Goal: Task Accomplishment & Management: Manage account settings

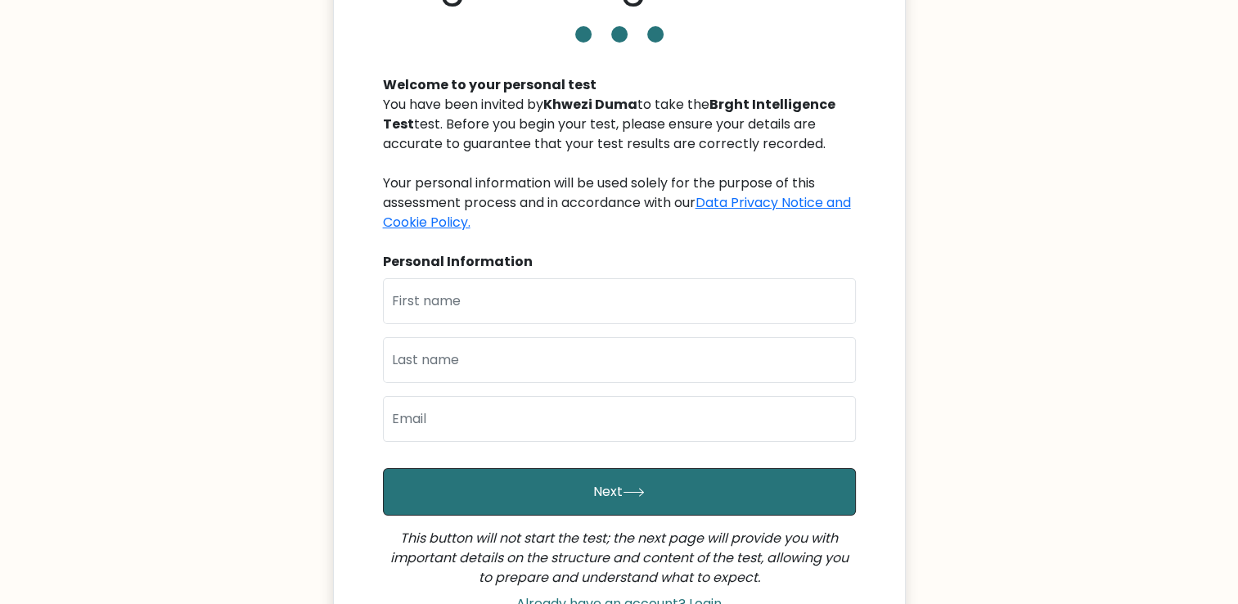
scroll to position [138, 0]
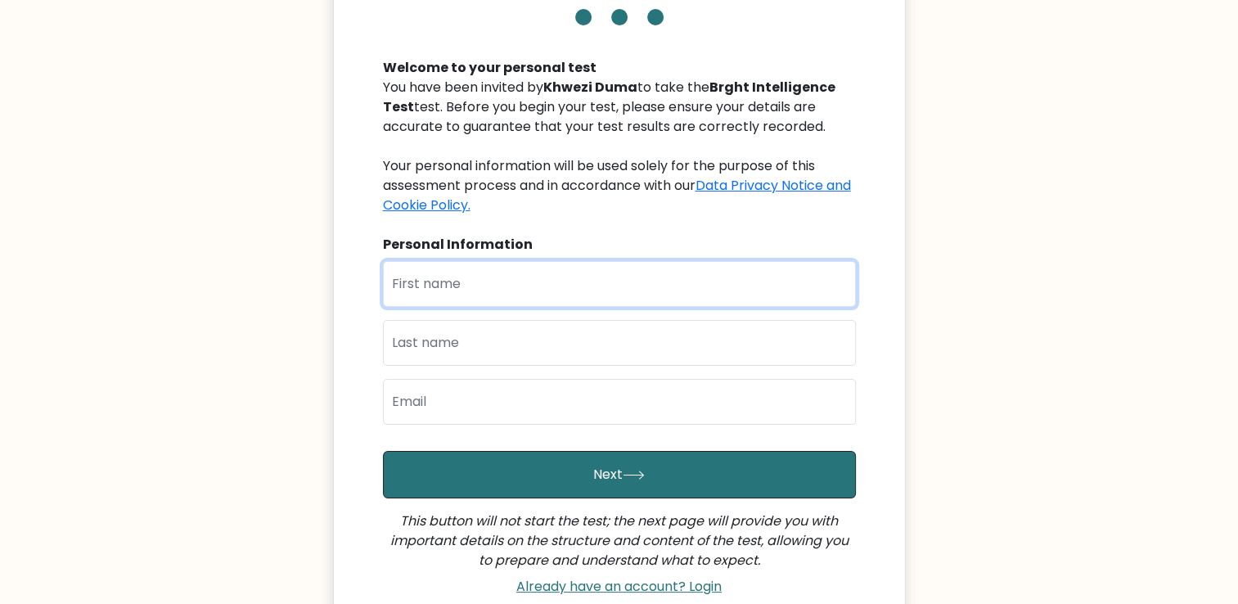
click at [462, 278] on input "text" at bounding box center [619, 284] width 473 height 46
type input "Khwezi"
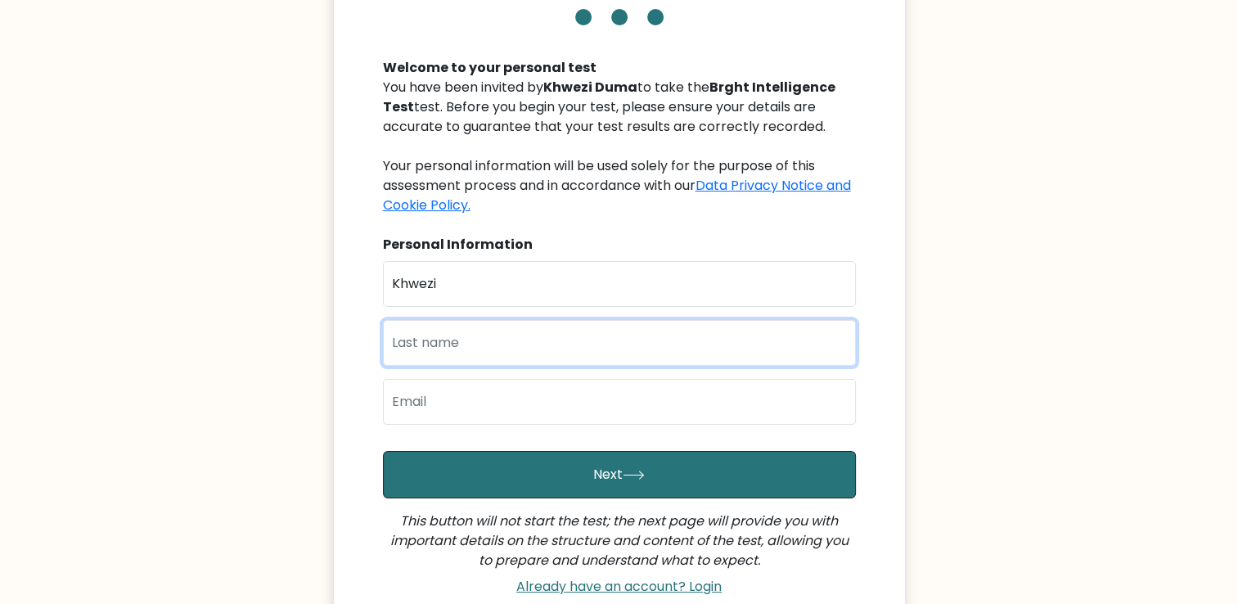
type input "Duma"
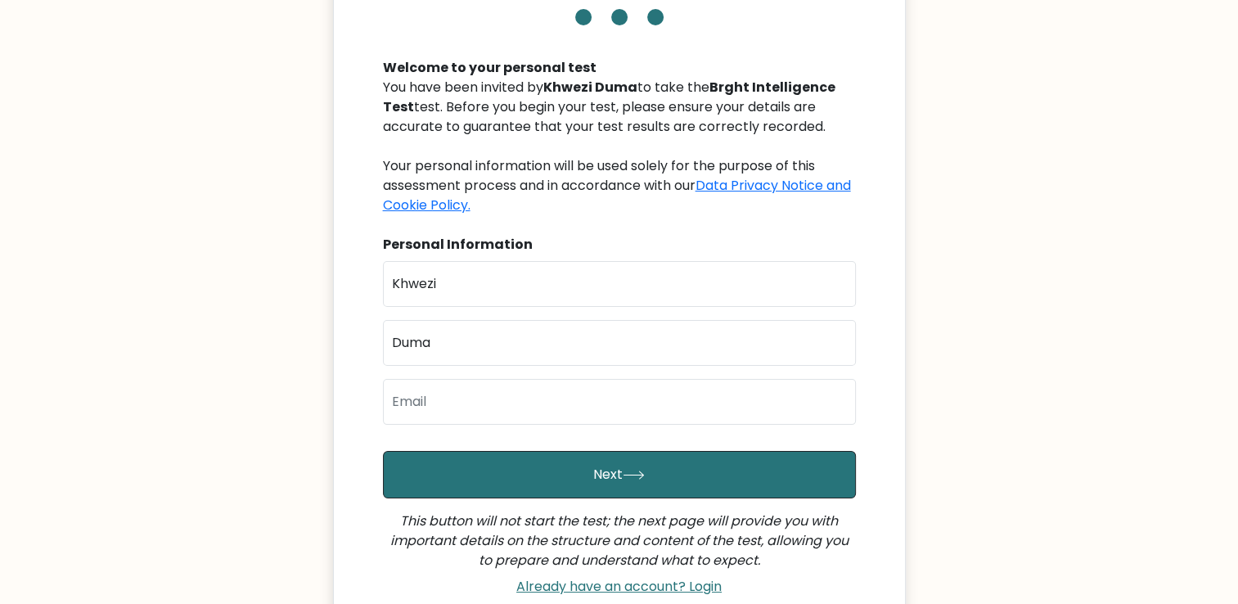
type input "dumakhwezi6@gmail.com"
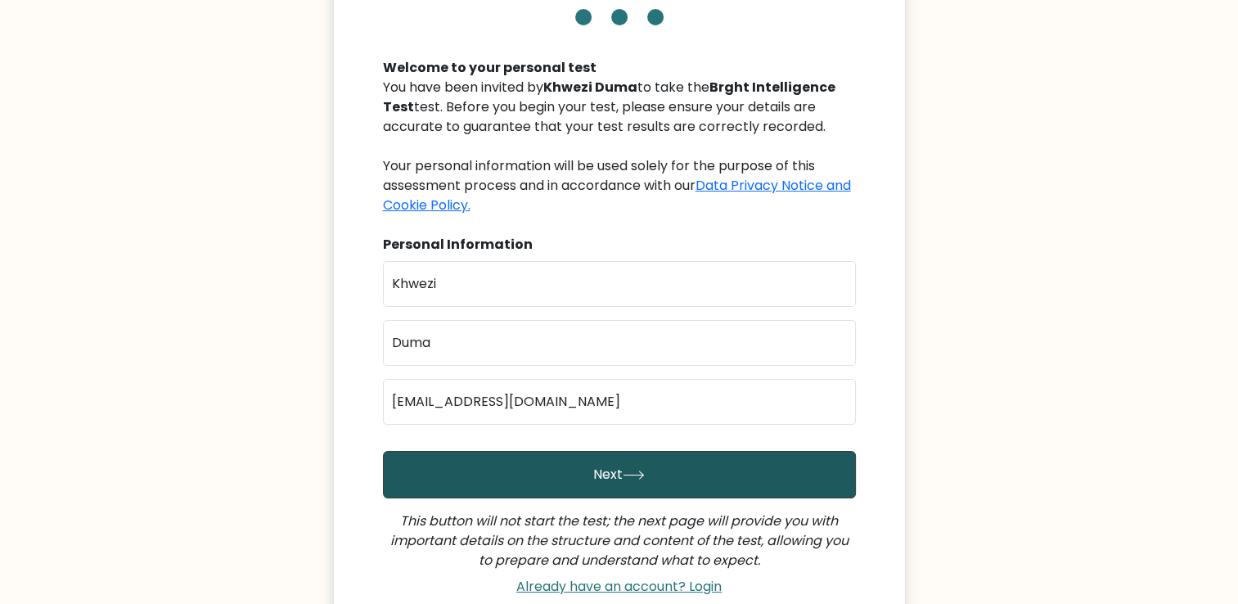
click at [480, 488] on button "Next" at bounding box center [619, 474] width 473 height 47
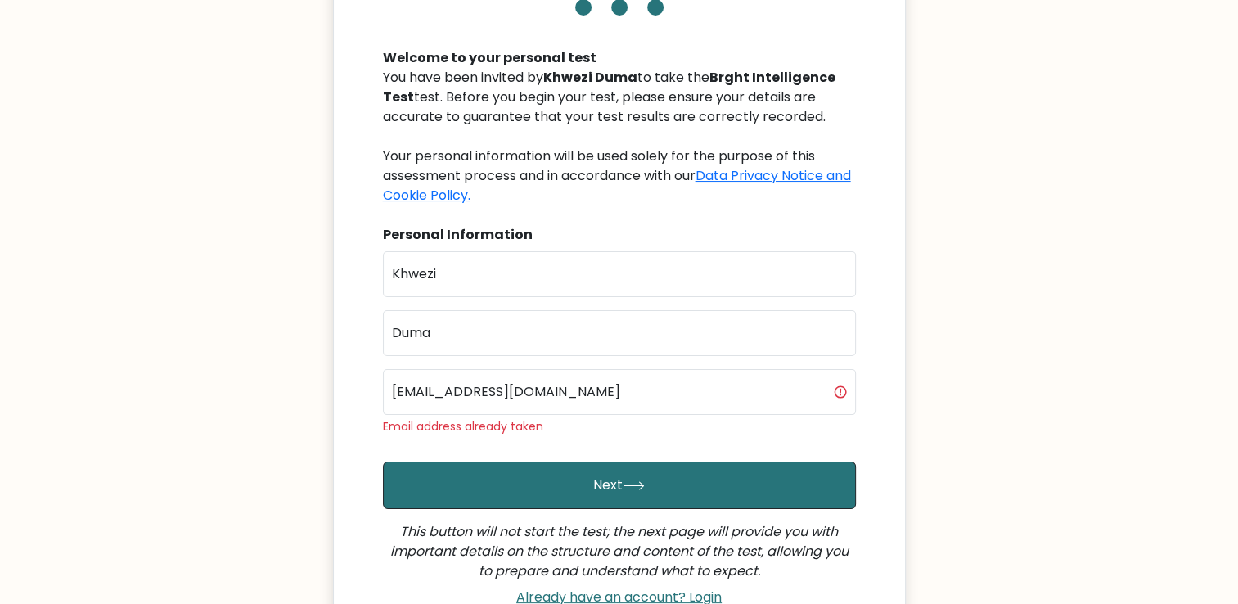
scroll to position [151, 0]
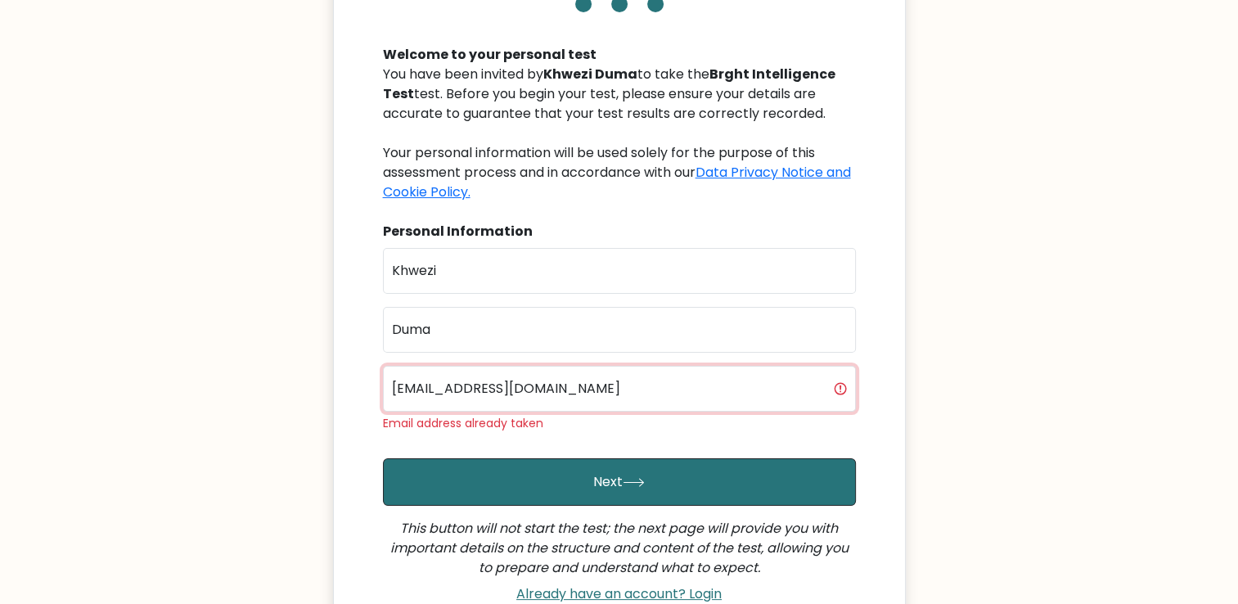
drag, startPoint x: 590, startPoint y: 405, endPoint x: 406, endPoint y: 395, distance: 184.5
click at [406, 395] on input "[EMAIL_ADDRESS][DOMAIN_NAME]" at bounding box center [619, 389] width 473 height 46
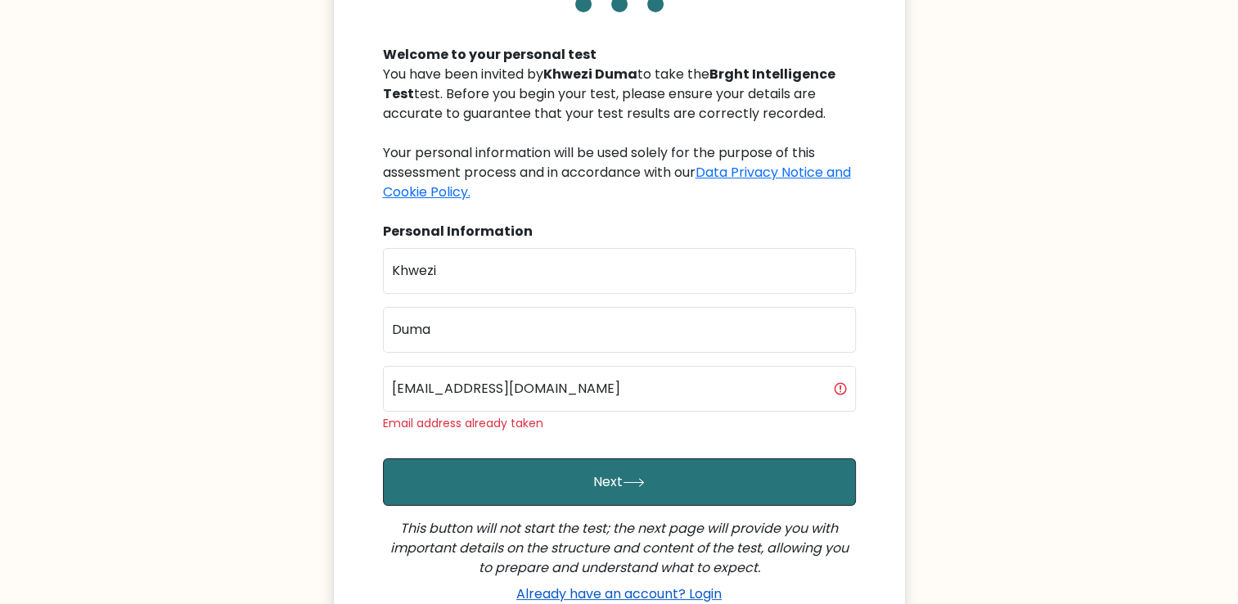
click at [657, 595] on link "Already have an account? Login" at bounding box center [619, 593] width 219 height 19
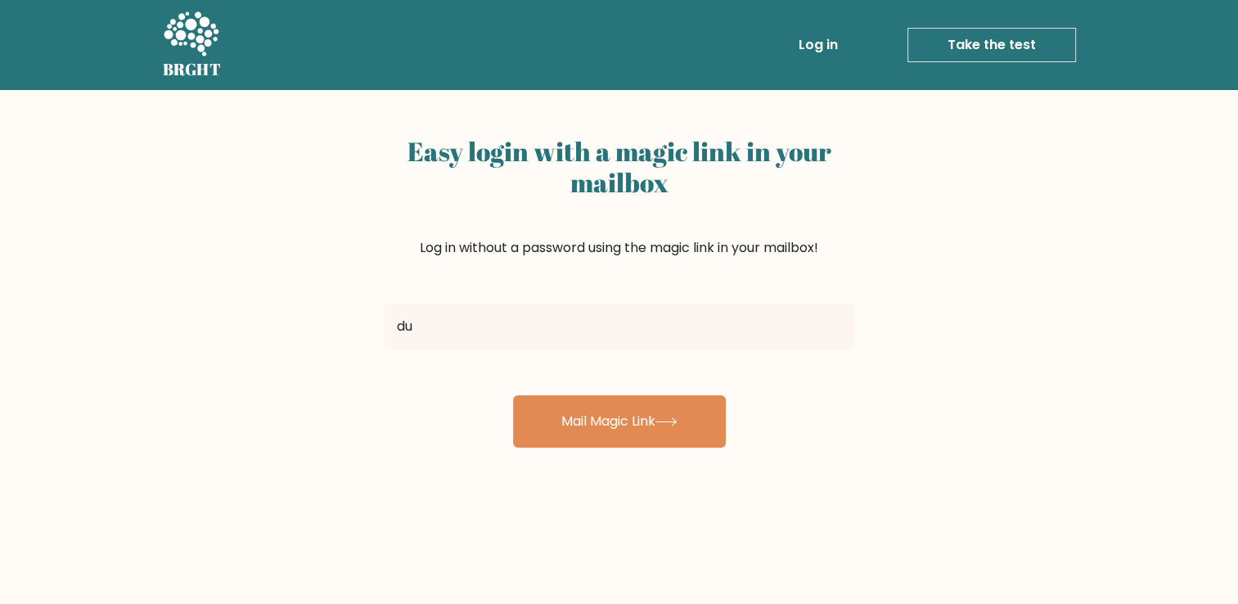
type input "dumakhwezi6@gmail.com"
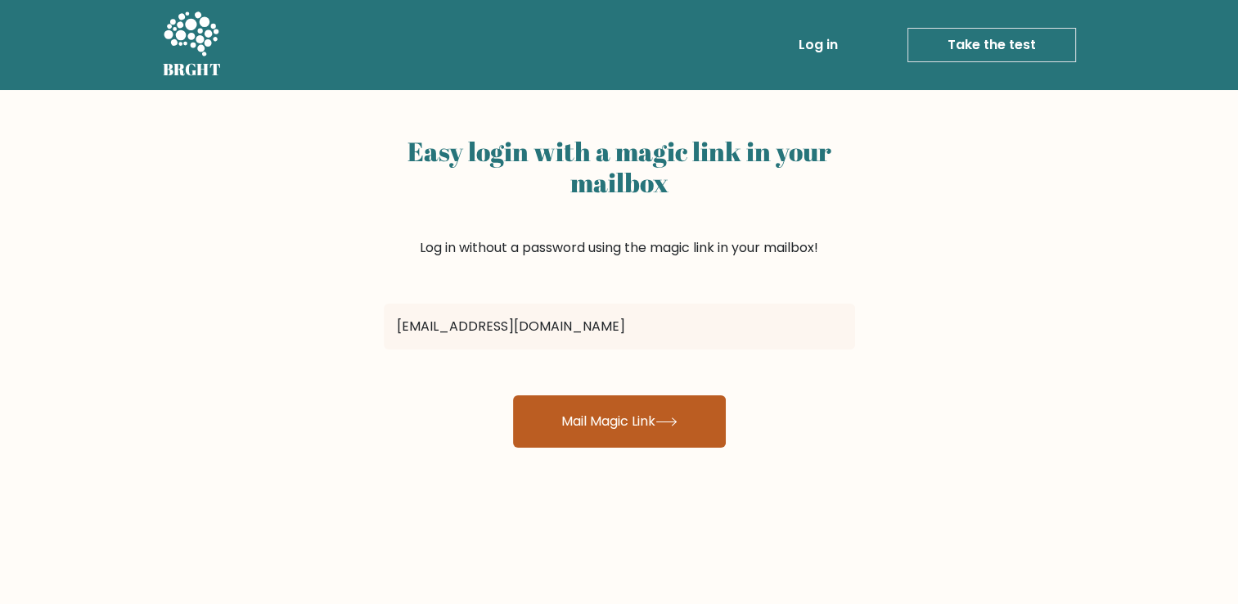
click at [526, 415] on button "Mail Magic Link" at bounding box center [619, 421] width 213 height 52
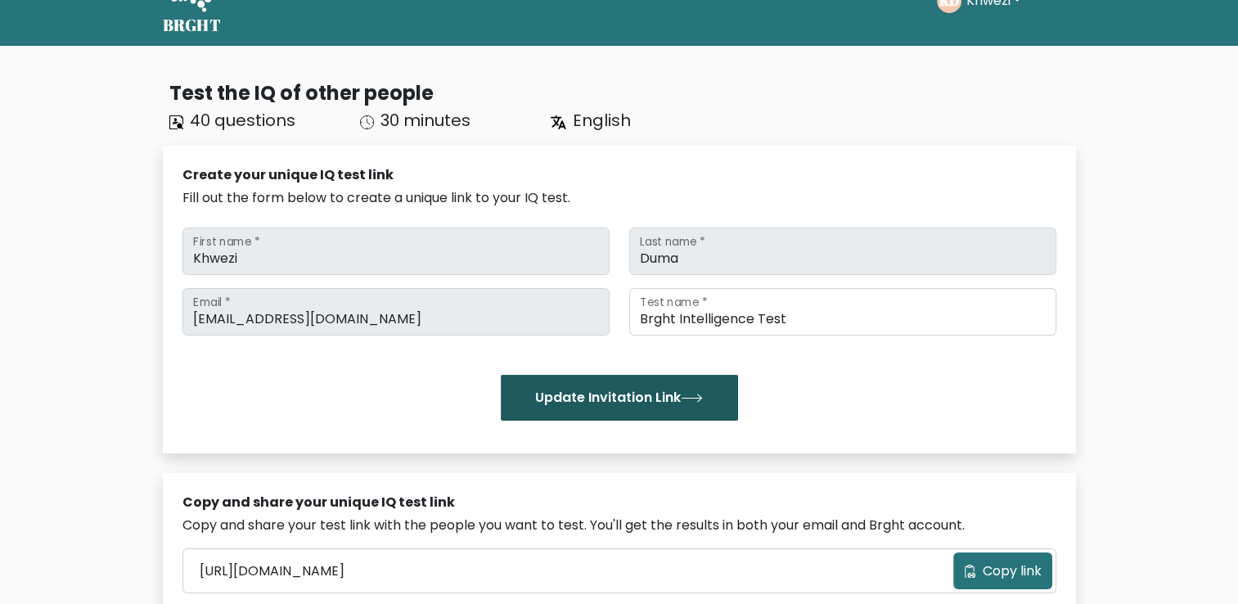
scroll to position [36, 0]
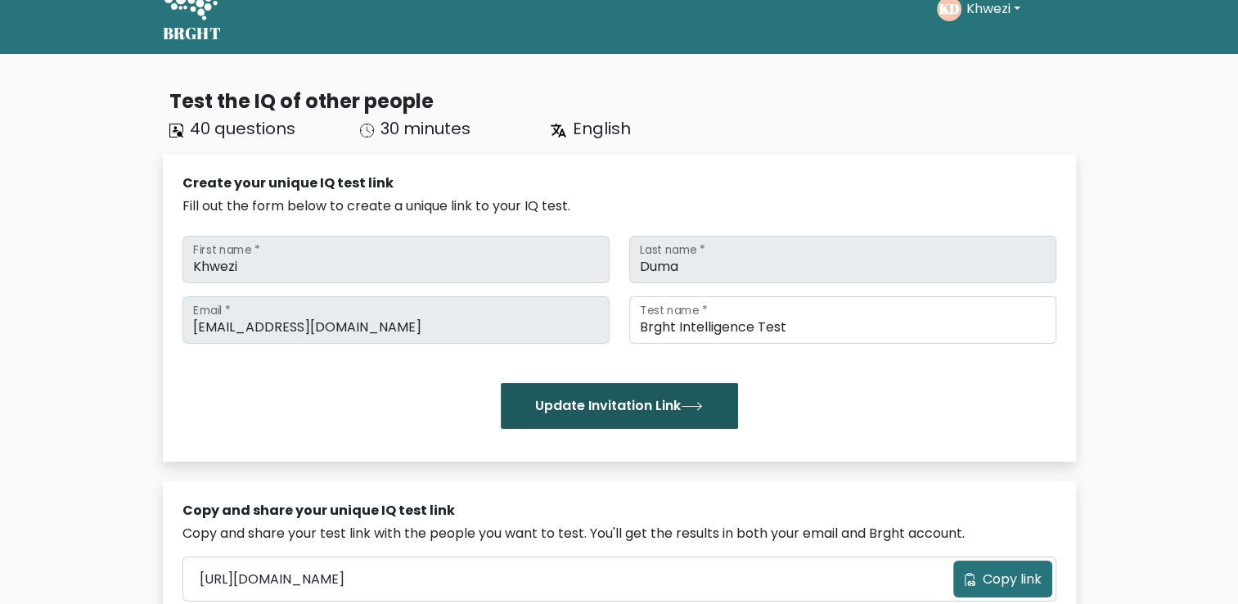
click at [595, 401] on button "Update Invitation Link" at bounding box center [619, 406] width 237 height 46
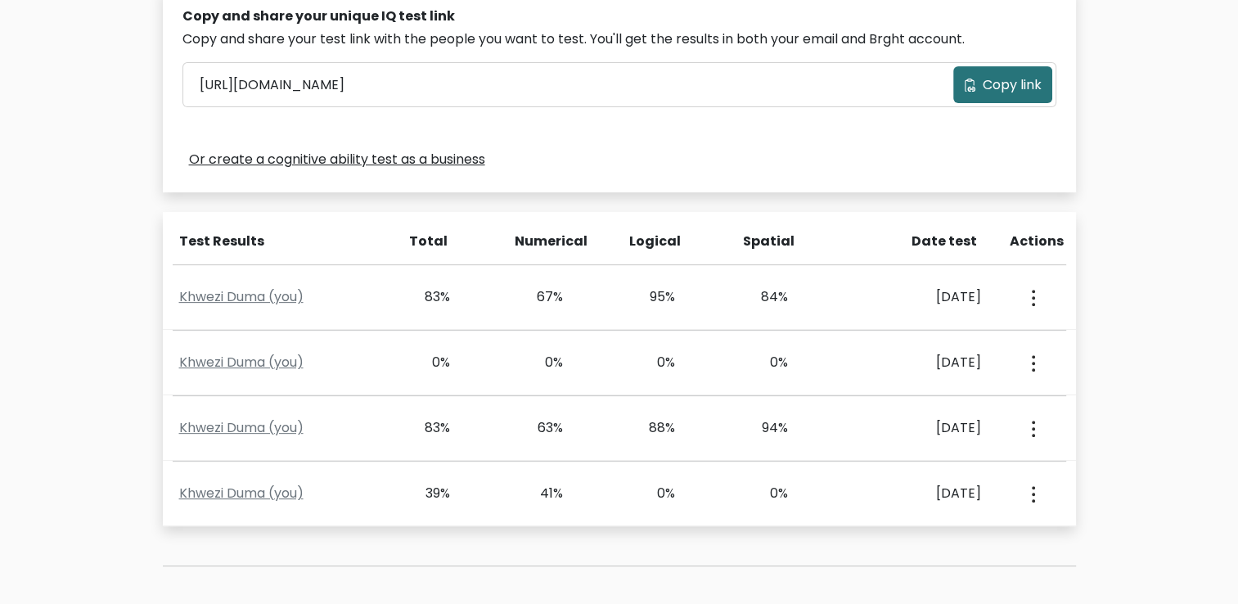
scroll to position [530, 0]
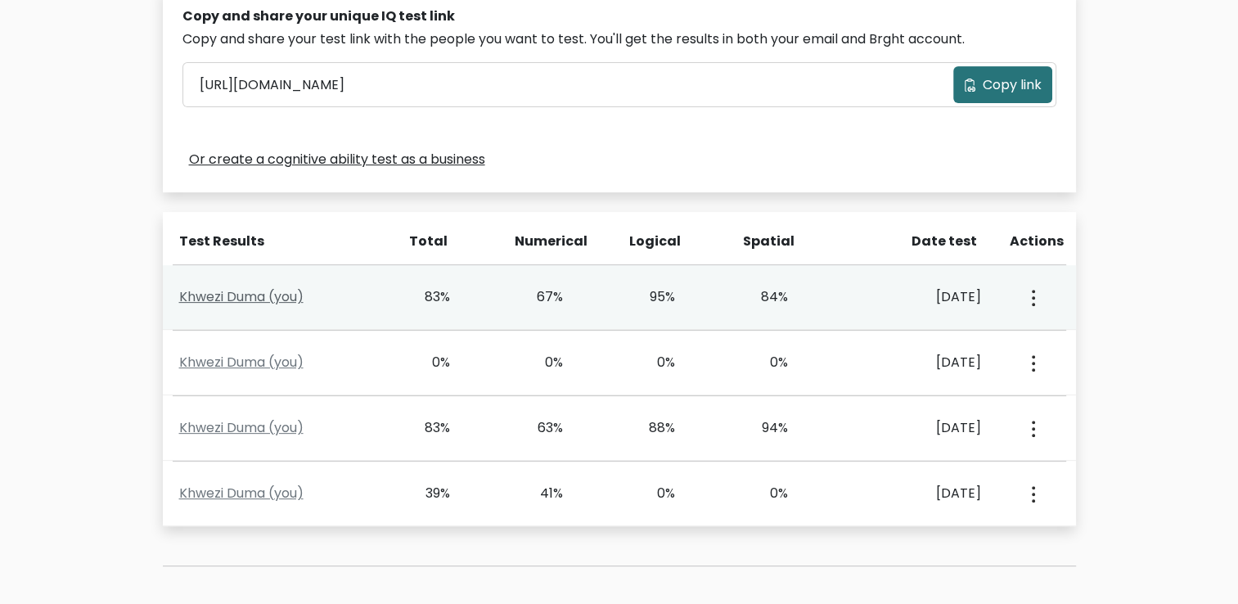
click at [271, 296] on link "Khwezi Duma (you)" at bounding box center [241, 296] width 124 height 19
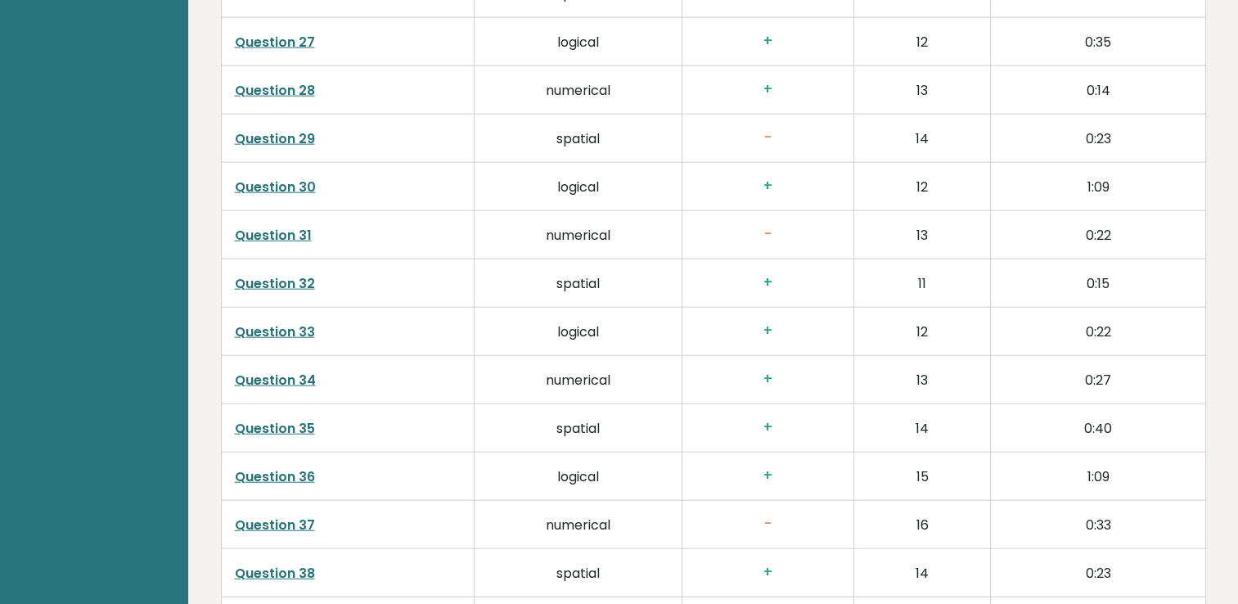
scroll to position [4443, 0]
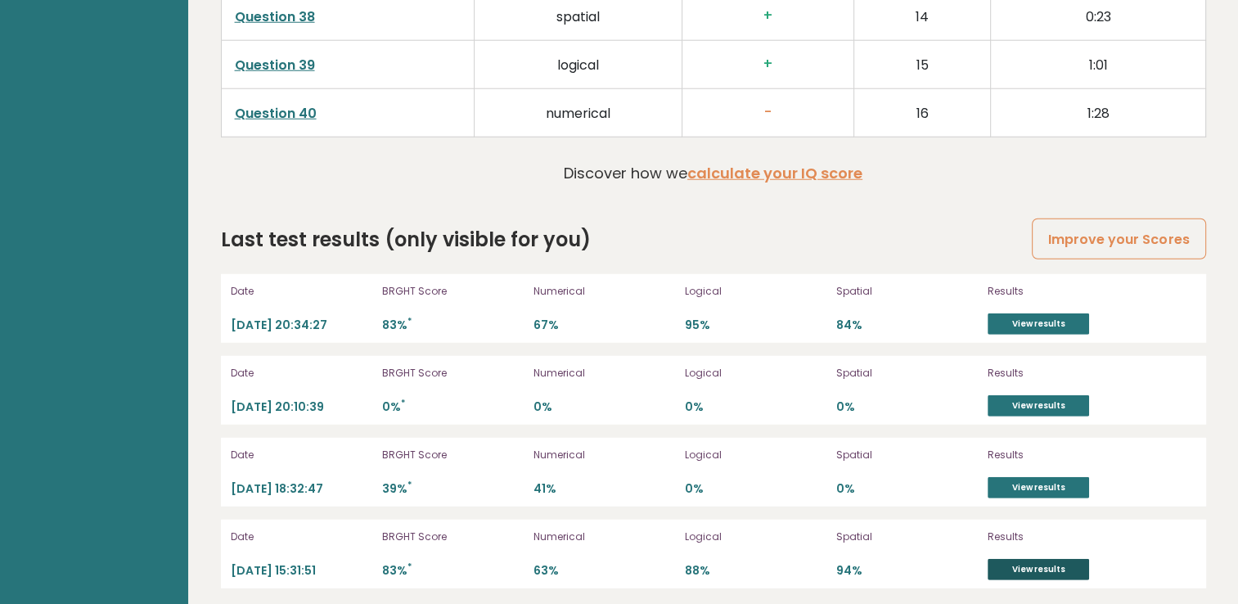
click at [1044, 562] on link "View results" at bounding box center [1039, 569] width 102 height 21
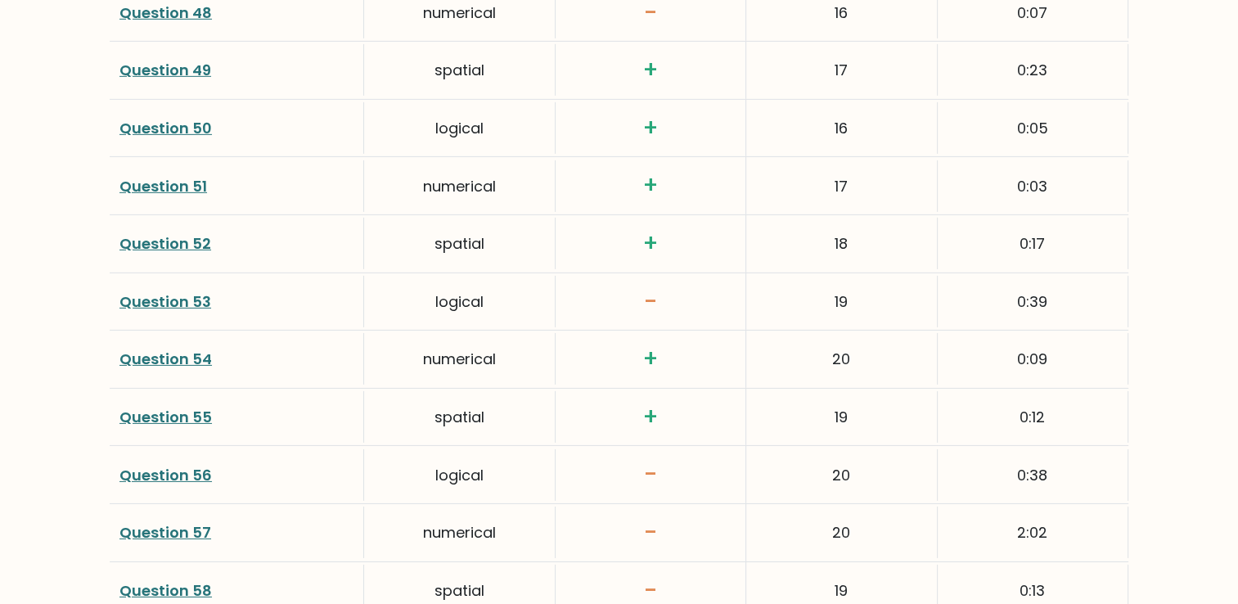
scroll to position [5476, 0]
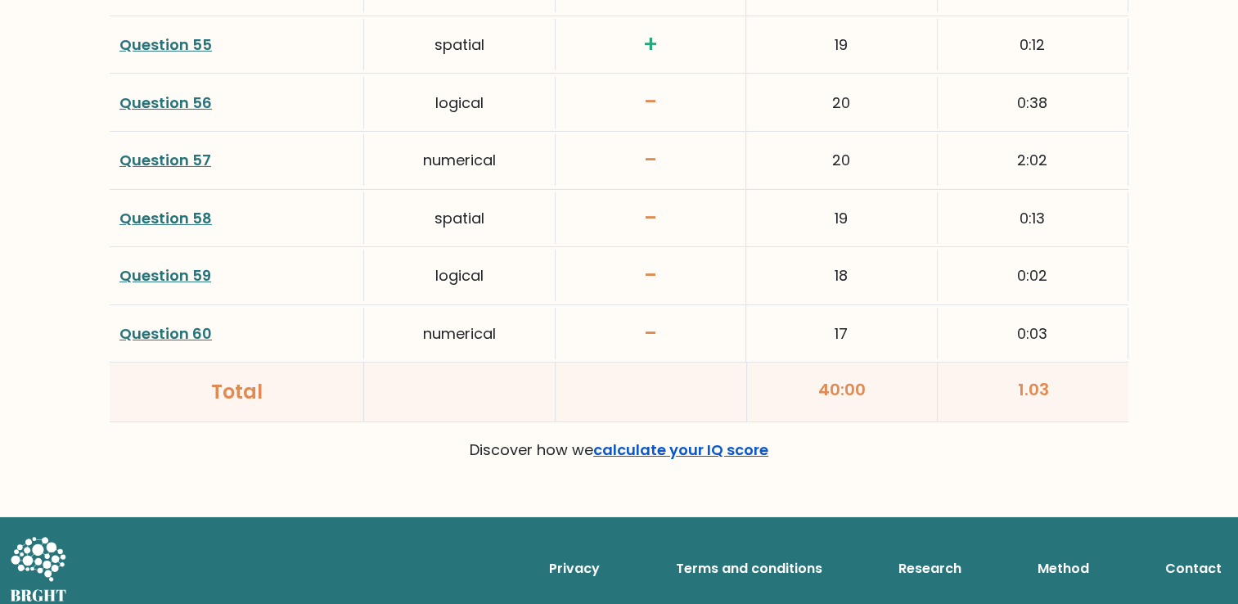
click at [678, 440] on link "calculate your IQ score" at bounding box center [680, 450] width 175 height 20
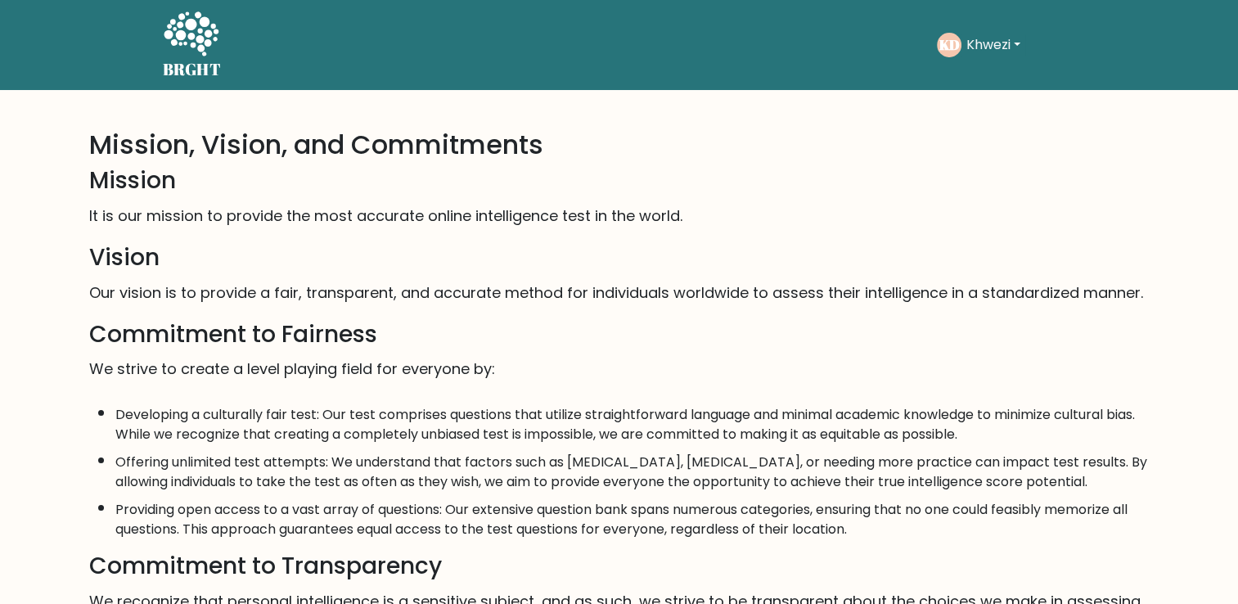
drag, startPoint x: 927, startPoint y: 52, endPoint x: 955, endPoint y: 41, distance: 29.8
click at [955, 41] on div "Take the test KD Khwezi Dashboard Profile Settings Logout Dashboard Profile Set…" at bounding box center [654, 45] width 841 height 51
click at [955, 41] on text "KD" at bounding box center [949, 44] width 20 height 19
click at [941, 74] on div "BRGHT BRGHT Take the test KD Khwezi Dashboard Profile Settings Logout Dashboard…" at bounding box center [619, 45] width 933 height 77
click at [990, 43] on button "Khwezi" at bounding box center [994, 44] width 64 height 21
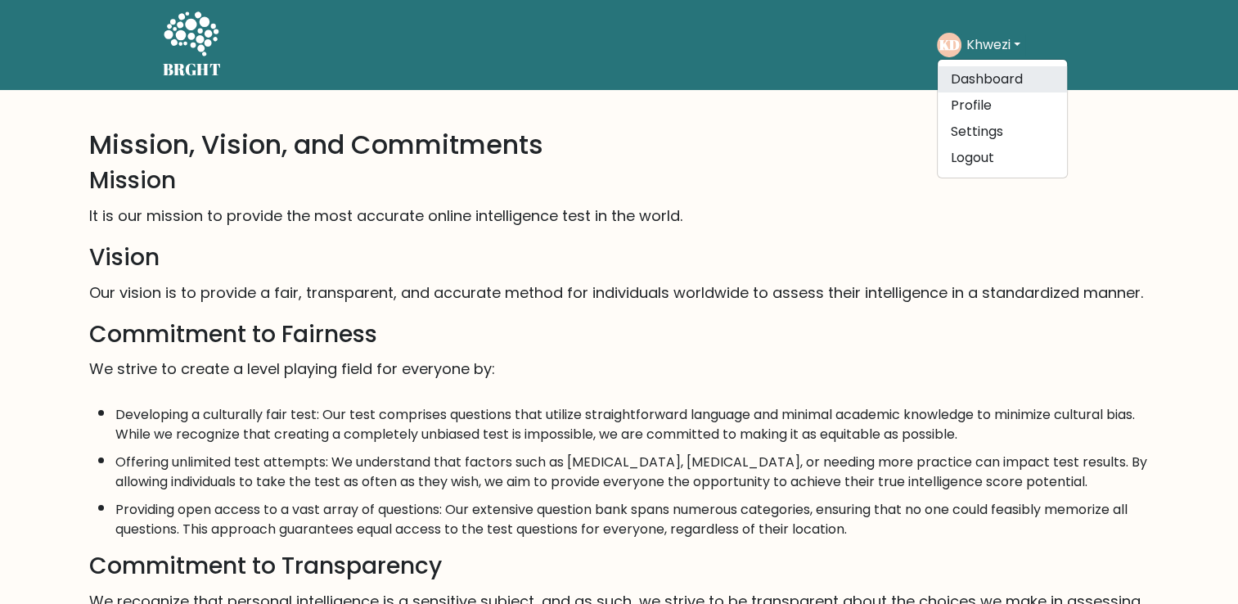
click at [979, 71] on link "Dashboard" at bounding box center [1002, 79] width 129 height 26
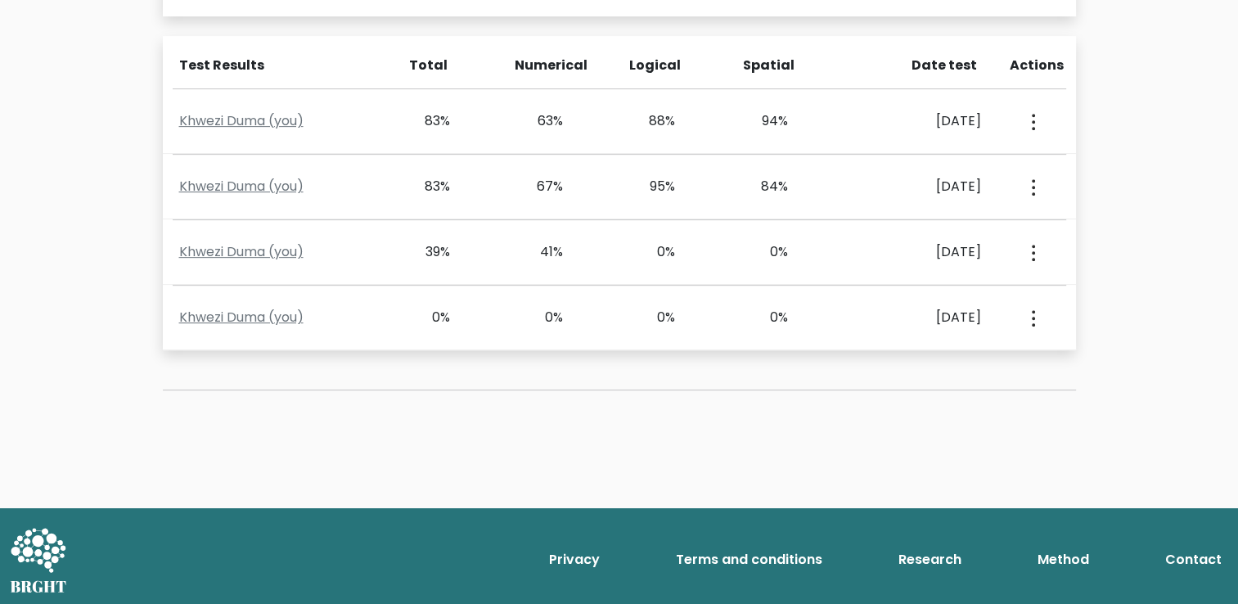
scroll to position [708, 0]
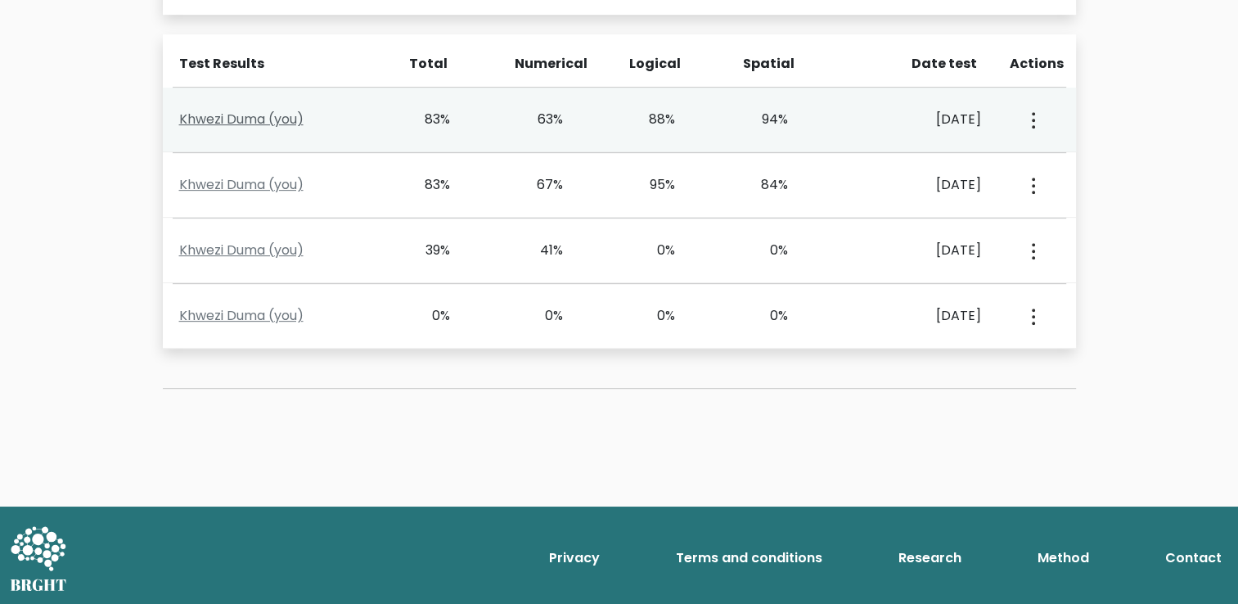
drag, startPoint x: 224, startPoint y: 149, endPoint x: 229, endPoint y: 114, distance: 35.5
click at [229, 114] on div "Khwezi Duma (you) 83% 63% 88% 94% [DATE] View Profile" at bounding box center [620, 120] width 914 height 65
click at [229, 142] on div "Khwezi Duma (you) 83% 63% 88% 94% [DATE] View Profile" at bounding box center [620, 120] width 914 height 65
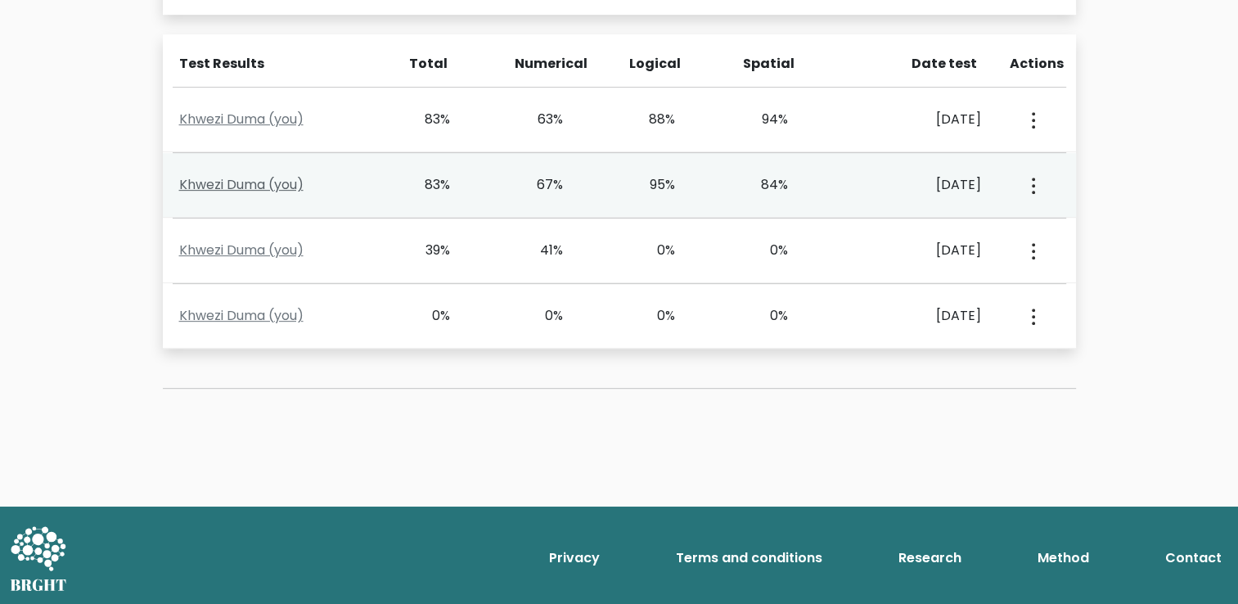
click at [234, 182] on link "Khwezi Duma (you)" at bounding box center [241, 184] width 124 height 19
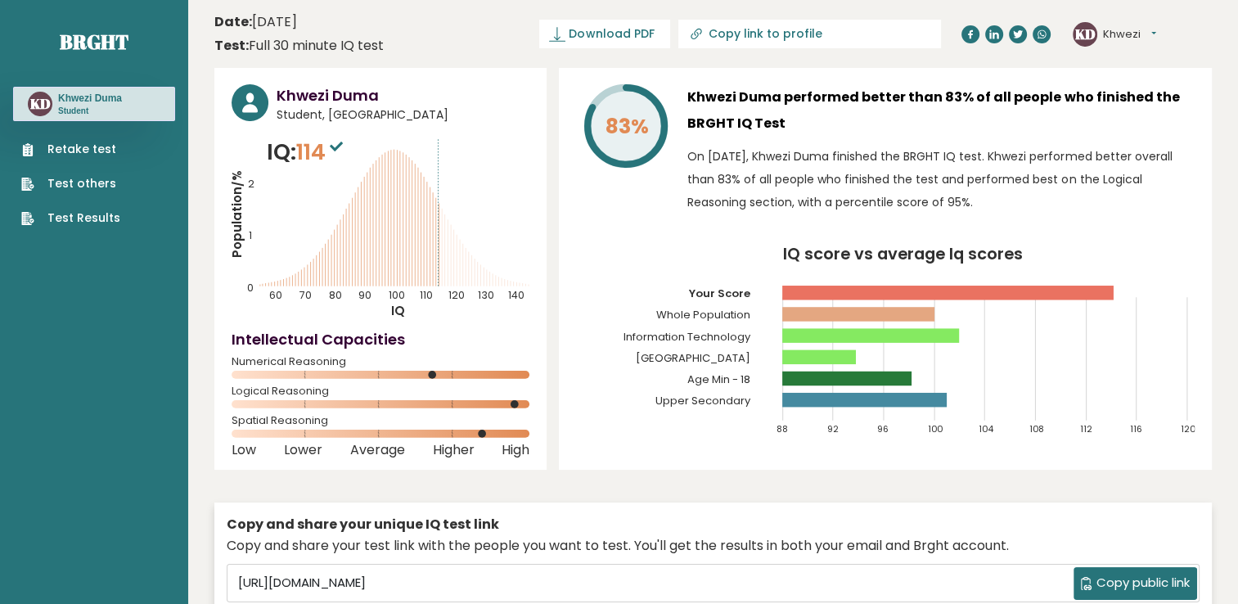
scroll to position [5, 0]
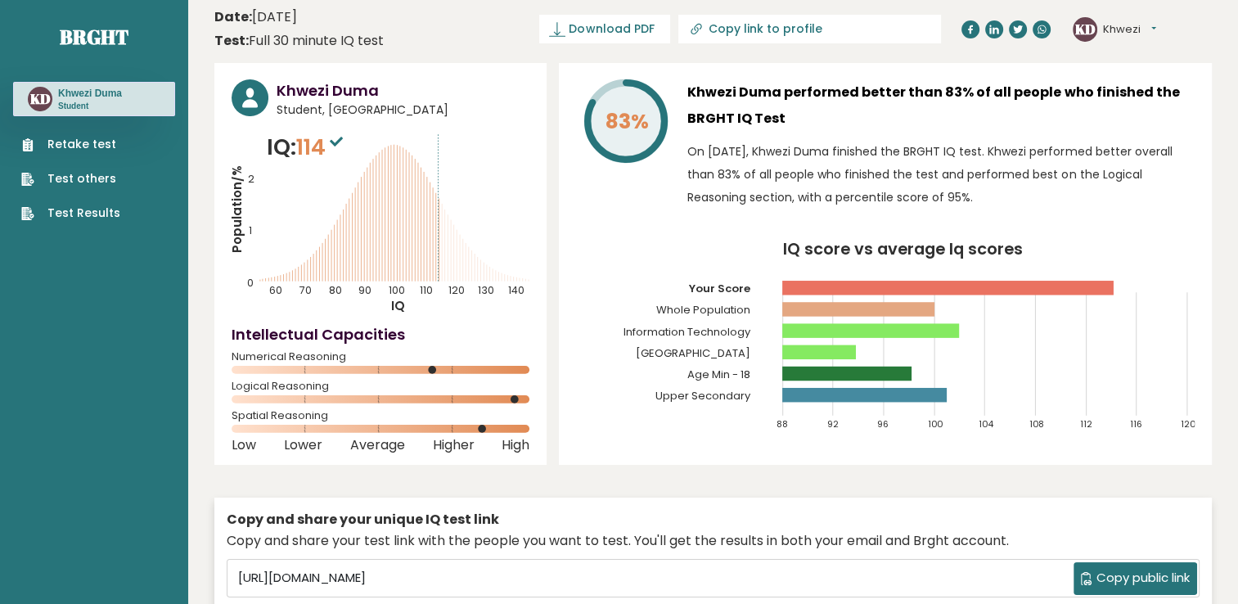
click at [80, 209] on link "Test Results" at bounding box center [70, 213] width 99 height 17
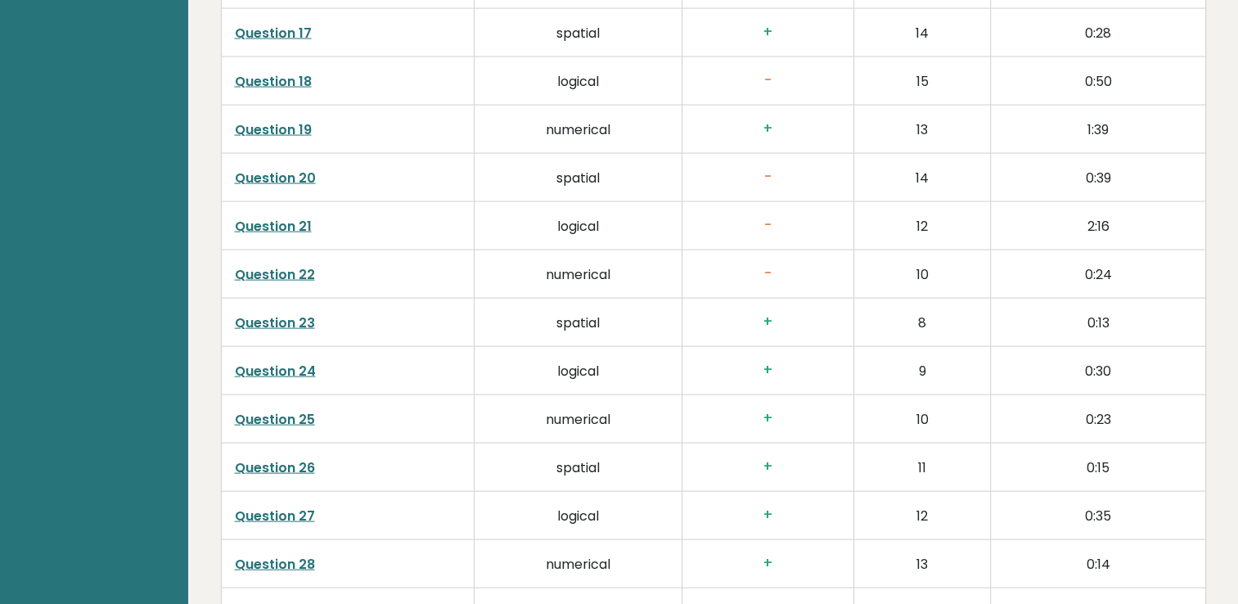
scroll to position [4443, 0]
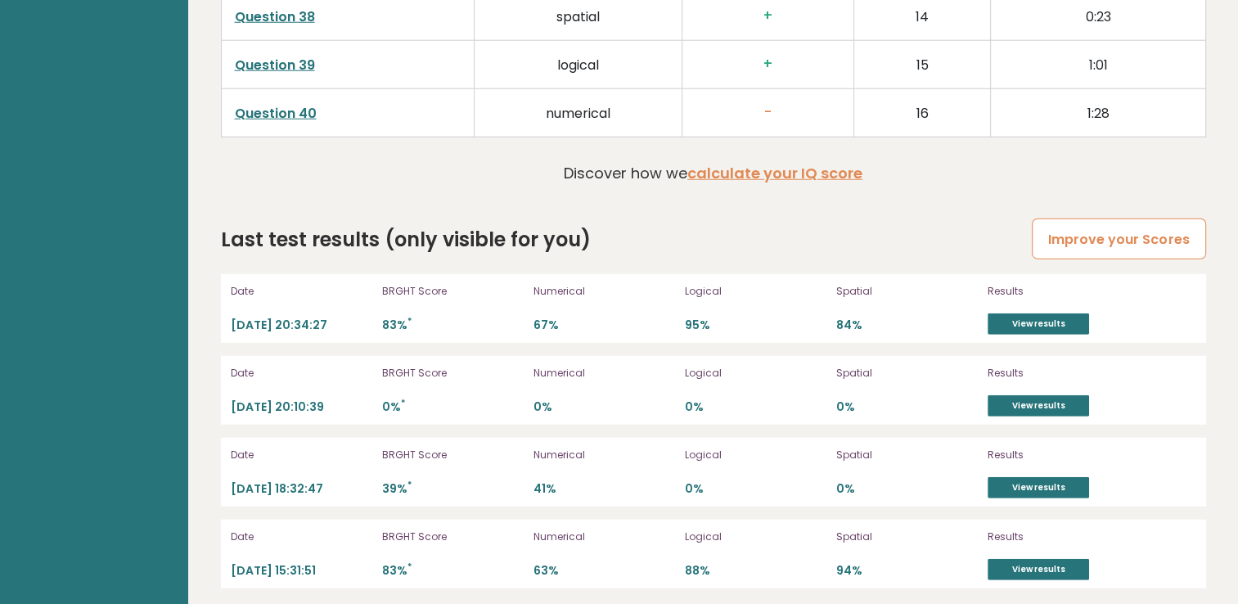
click at [1079, 224] on link "Improve your Scores" at bounding box center [1119, 240] width 174 height 42
click at [1056, 559] on link "View results" at bounding box center [1039, 569] width 102 height 21
click at [1009, 318] on link "View results" at bounding box center [1039, 324] width 102 height 21
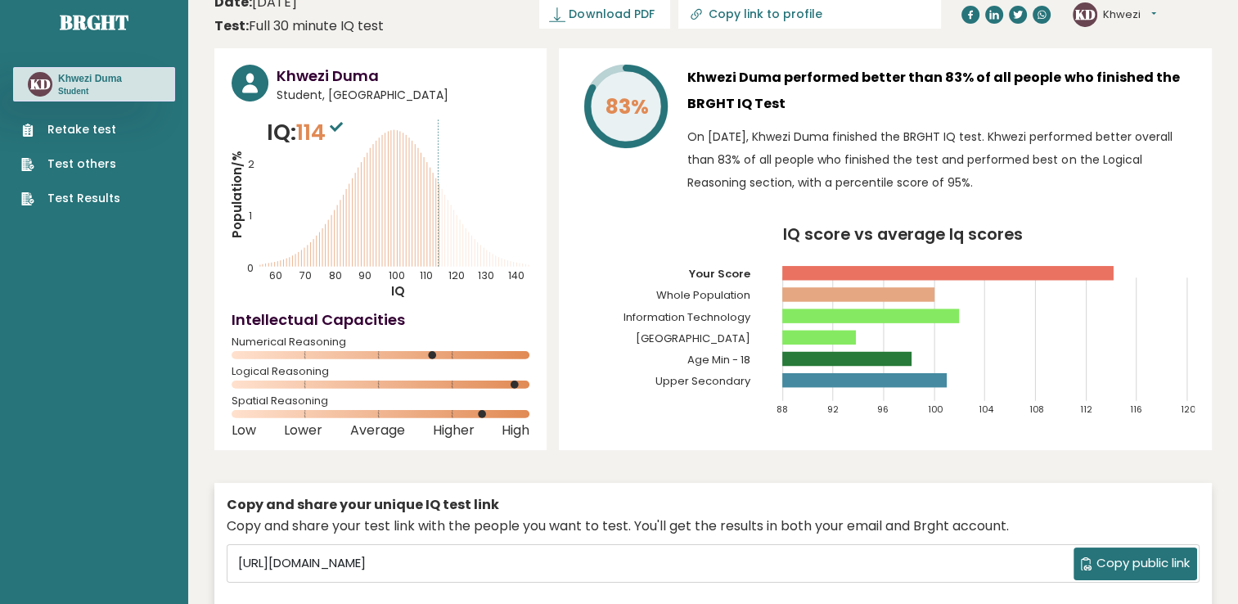
scroll to position [0, 0]
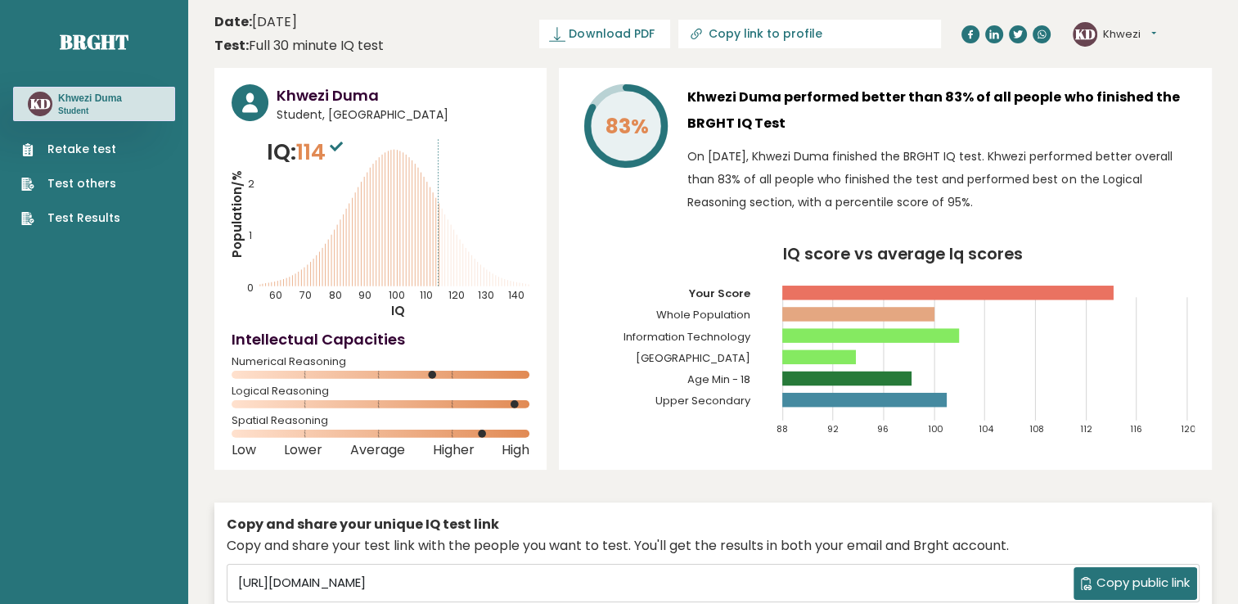
click at [56, 223] on link "Test Results" at bounding box center [70, 218] width 99 height 17
click at [102, 99] on h3 "Khwezi Duma" at bounding box center [90, 98] width 64 height 13
click at [39, 110] on text "KD" at bounding box center [40, 103] width 20 height 19
click at [1135, 33] on button "Khwezi" at bounding box center [1129, 34] width 53 height 16
click at [1139, 54] on link "Dashboard" at bounding box center [1145, 60] width 83 height 22
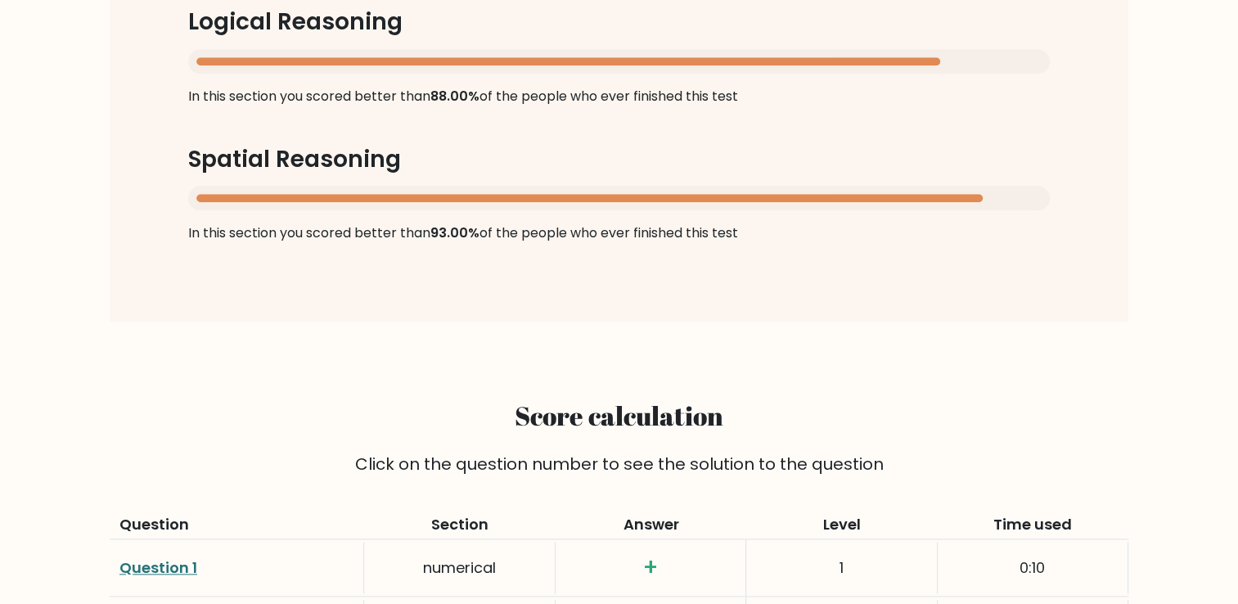
scroll to position [1791, 0]
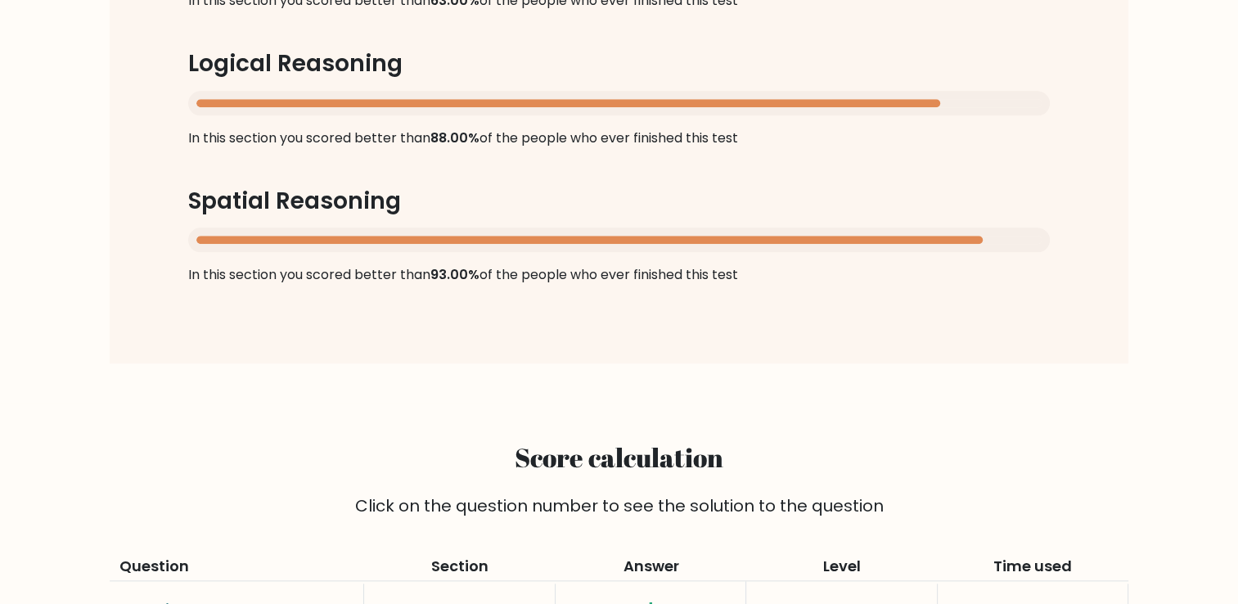
click at [498, 246] on div at bounding box center [619, 240] width 862 height 25
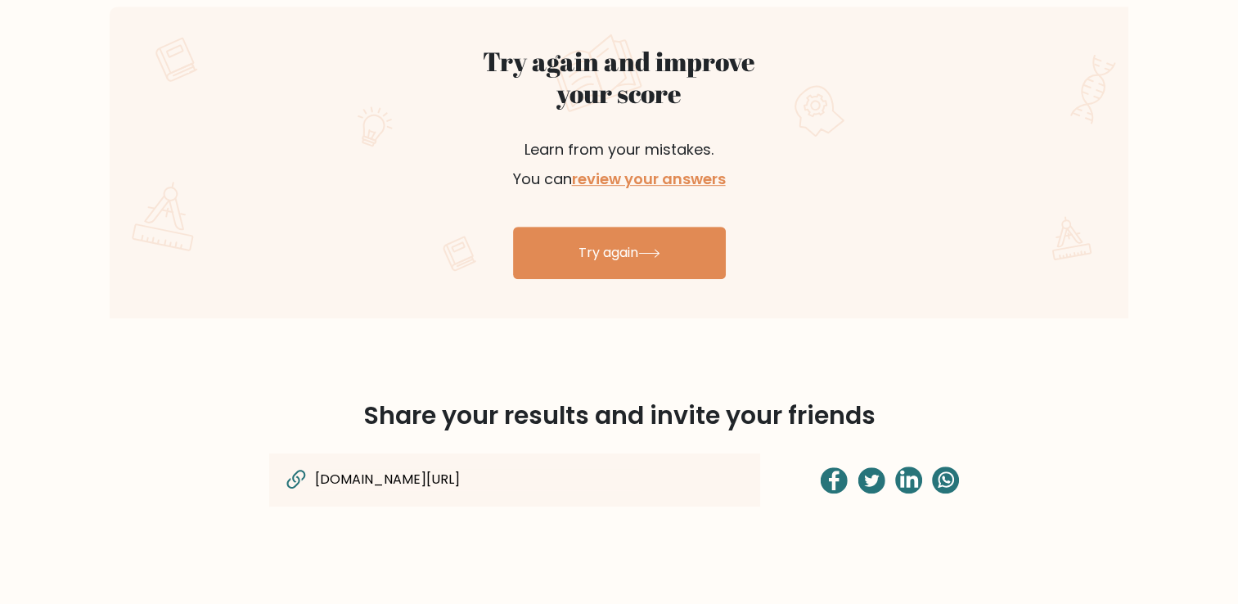
scroll to position [933, 0]
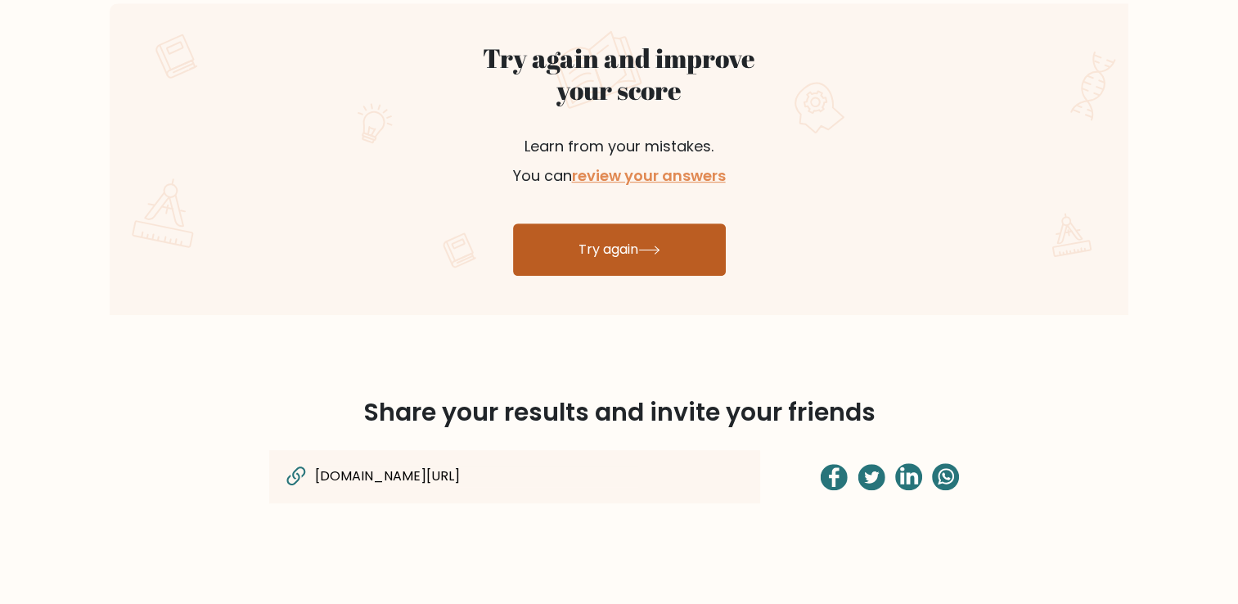
click at [579, 238] on link "Try again" at bounding box center [619, 249] width 213 height 52
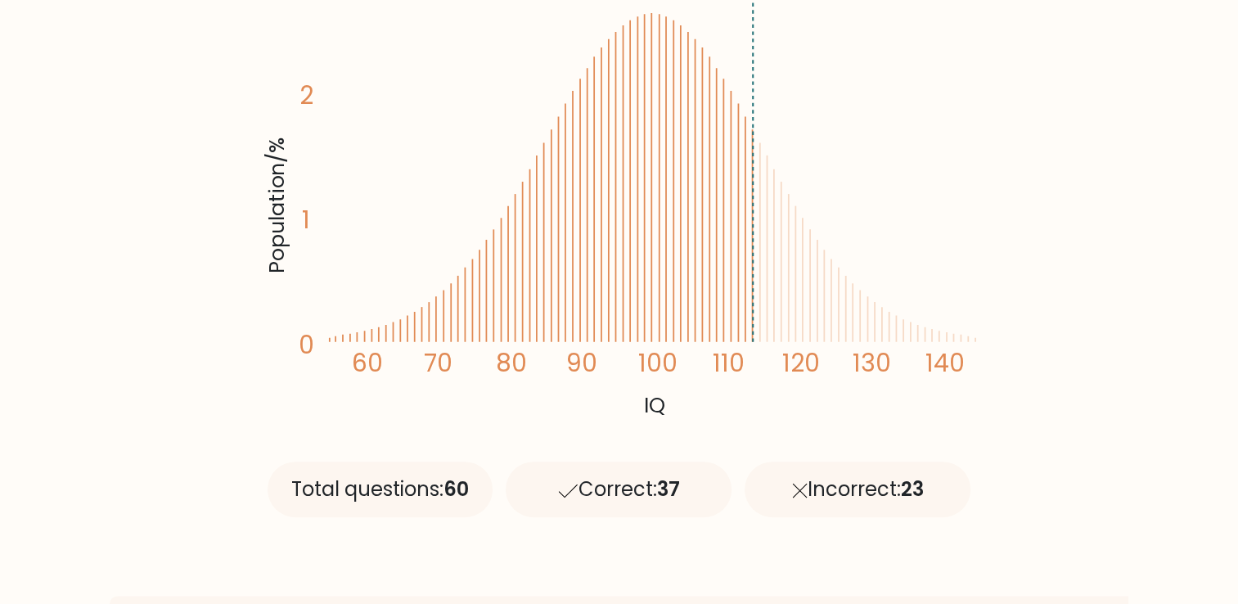
scroll to position [855, 0]
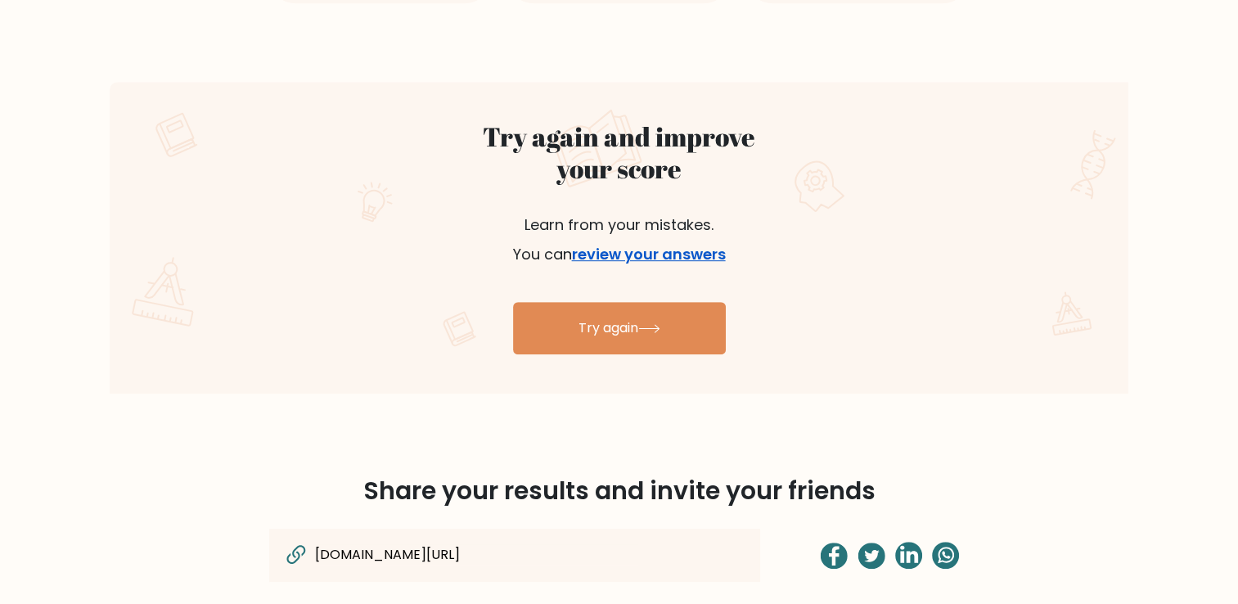
click at [620, 254] on link "review your answers" at bounding box center [649, 254] width 154 height 20
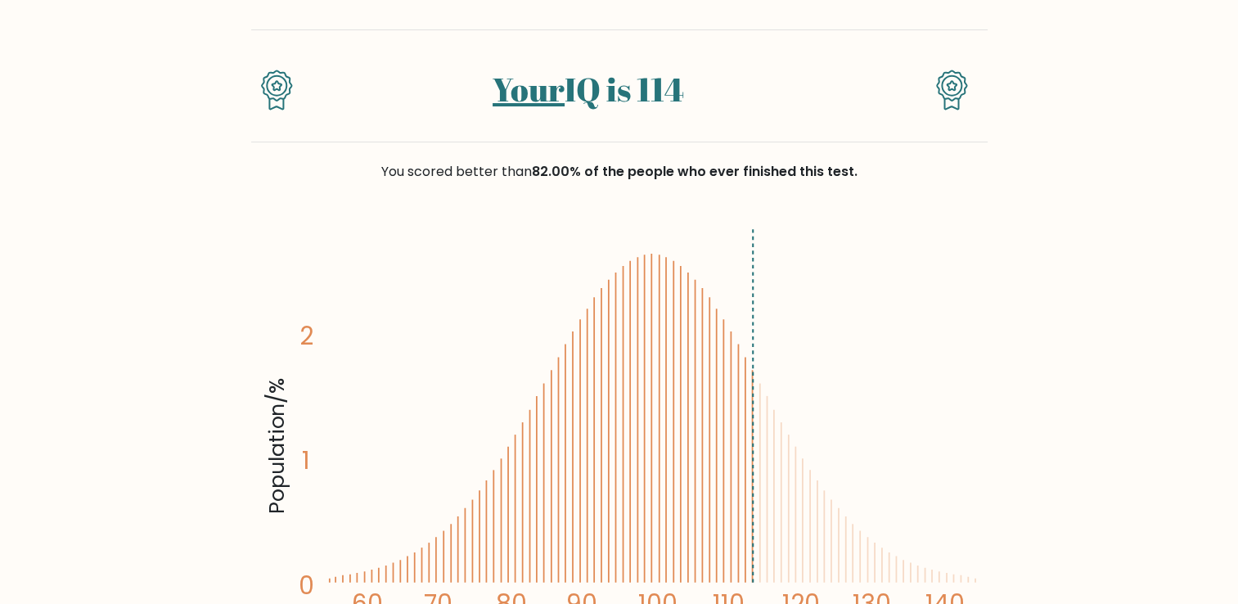
scroll to position [0, 0]
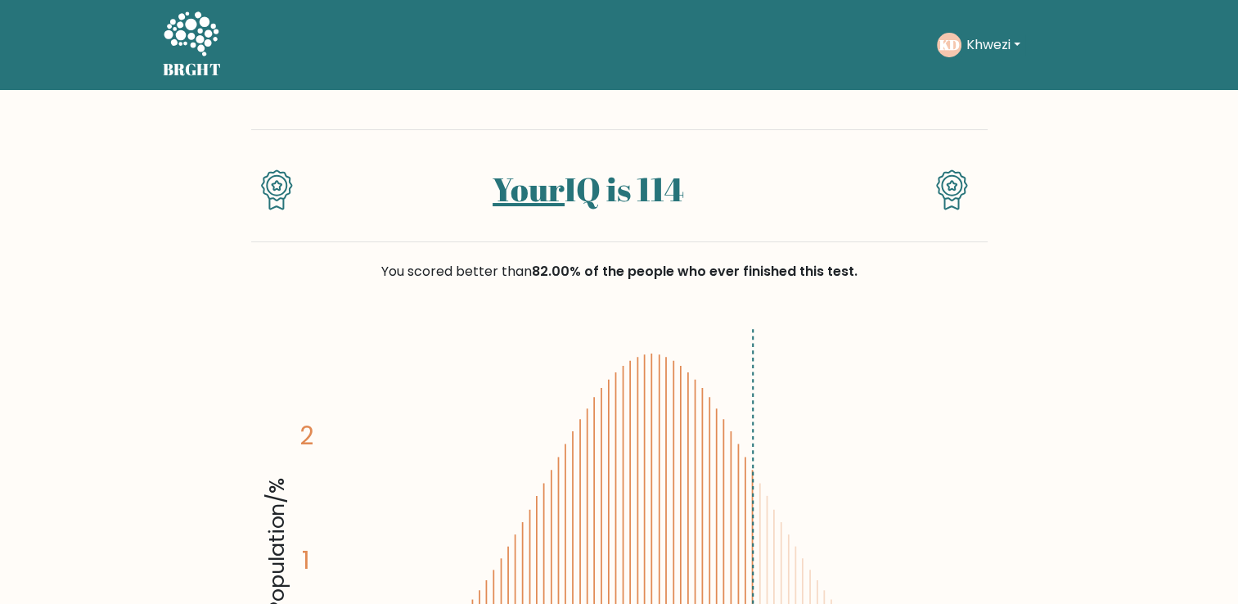
click at [963, 195] on icon at bounding box center [952, 189] width 32 height 41
click at [638, 228] on div "Your IQ is 114" at bounding box center [619, 185] width 737 height 113
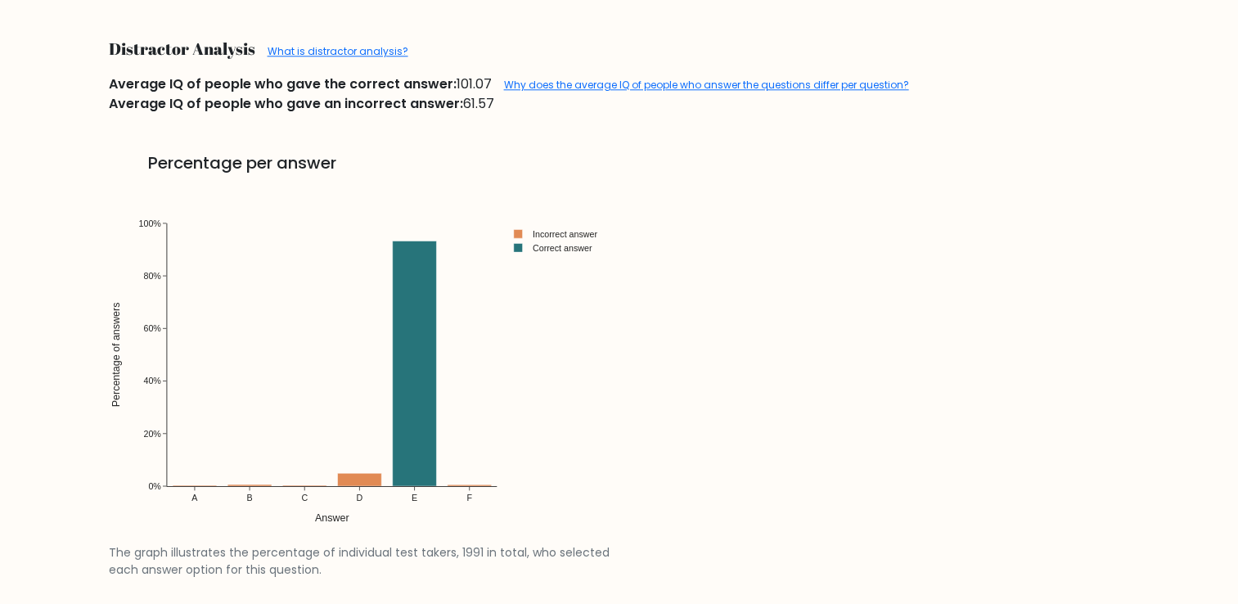
scroll to position [1886, 0]
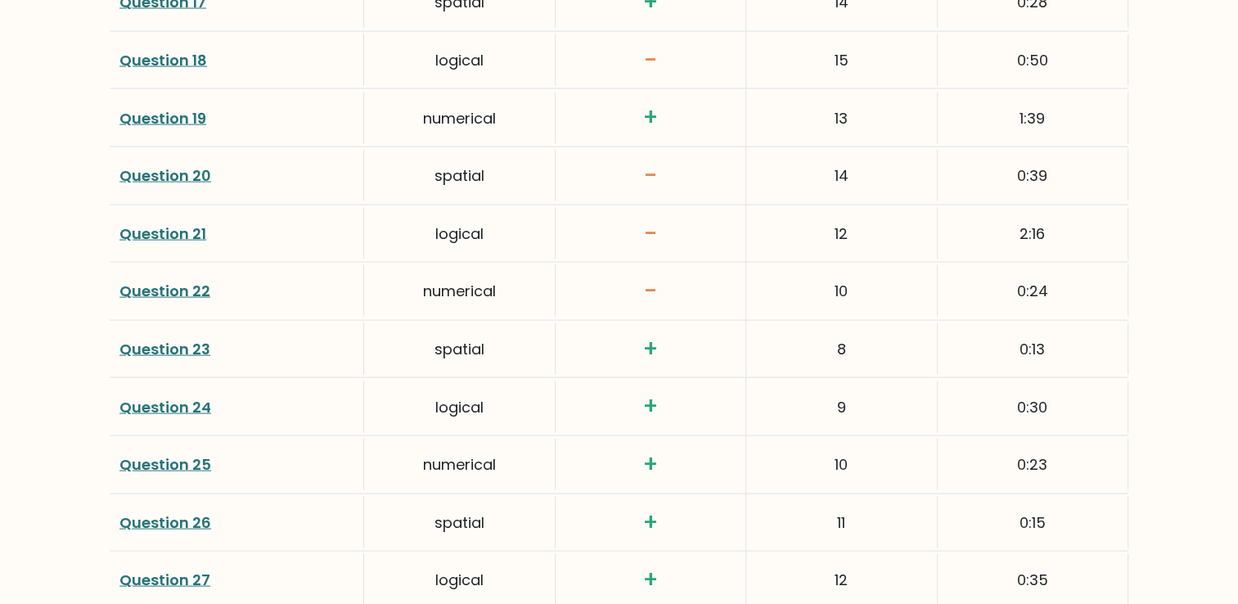
scroll to position [3510, 0]
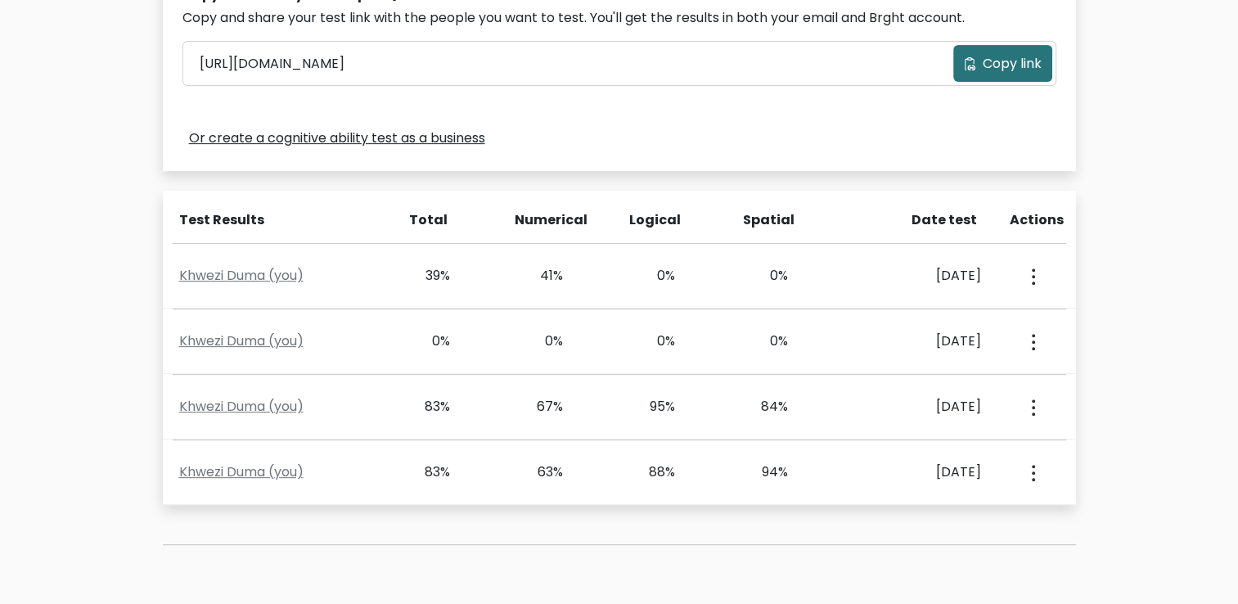
scroll to position [553, 0]
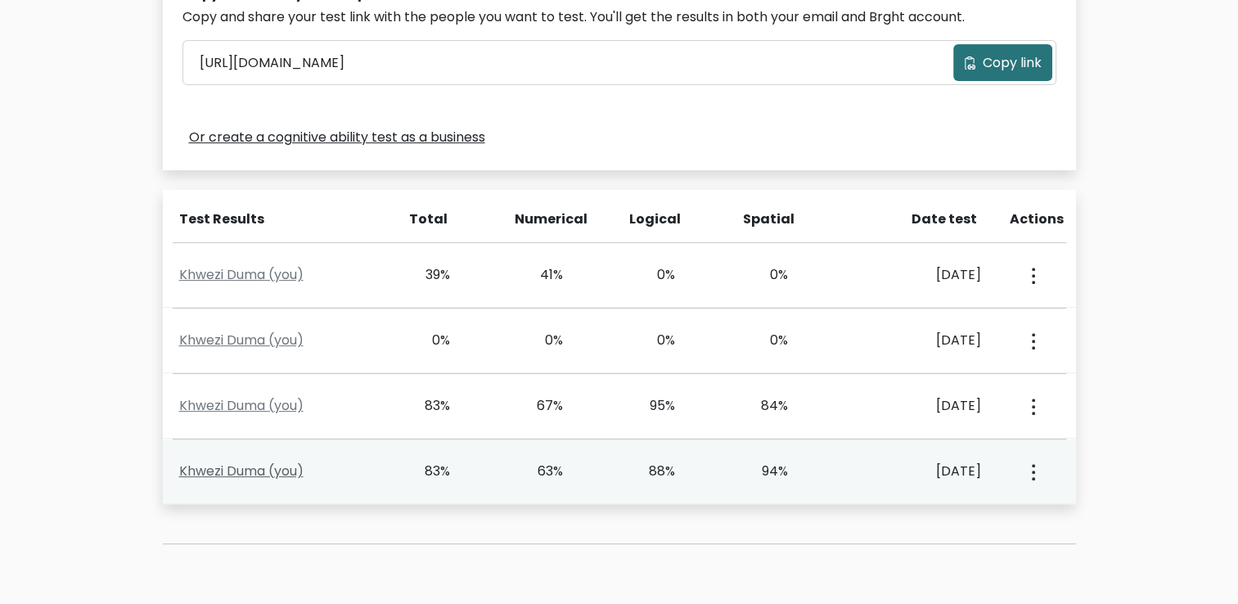
click at [230, 474] on link "Khwezi Duma (you)" at bounding box center [241, 471] width 124 height 19
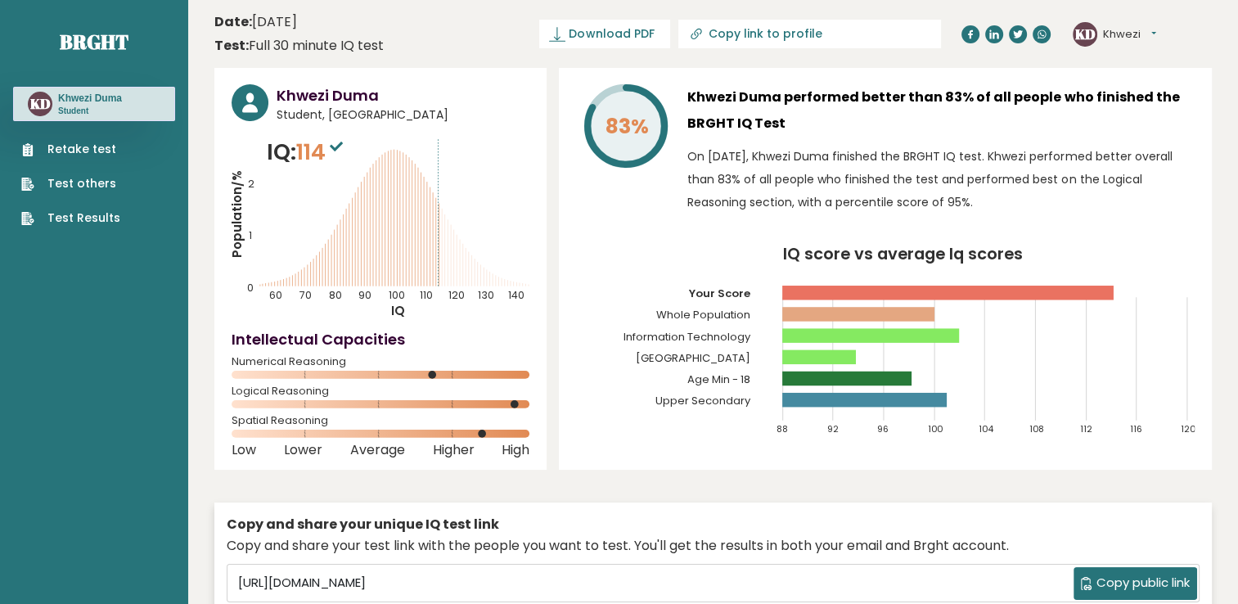
click at [557, 320] on div "Khwezi Duma Student, South Africa IQ: 114 Population/% IQ 0 1 2 60 70 80 90 100…" at bounding box center [713, 369] width 998 height 603
click at [1144, 38] on button "Khwezi" at bounding box center [1129, 34] width 53 height 16
click at [1135, 77] on link "Profile" at bounding box center [1145, 82] width 83 height 23
click at [1126, 37] on button "Khwezi" at bounding box center [1129, 34] width 53 height 16
click at [1123, 106] on link "Settings" at bounding box center [1145, 105] width 83 height 23
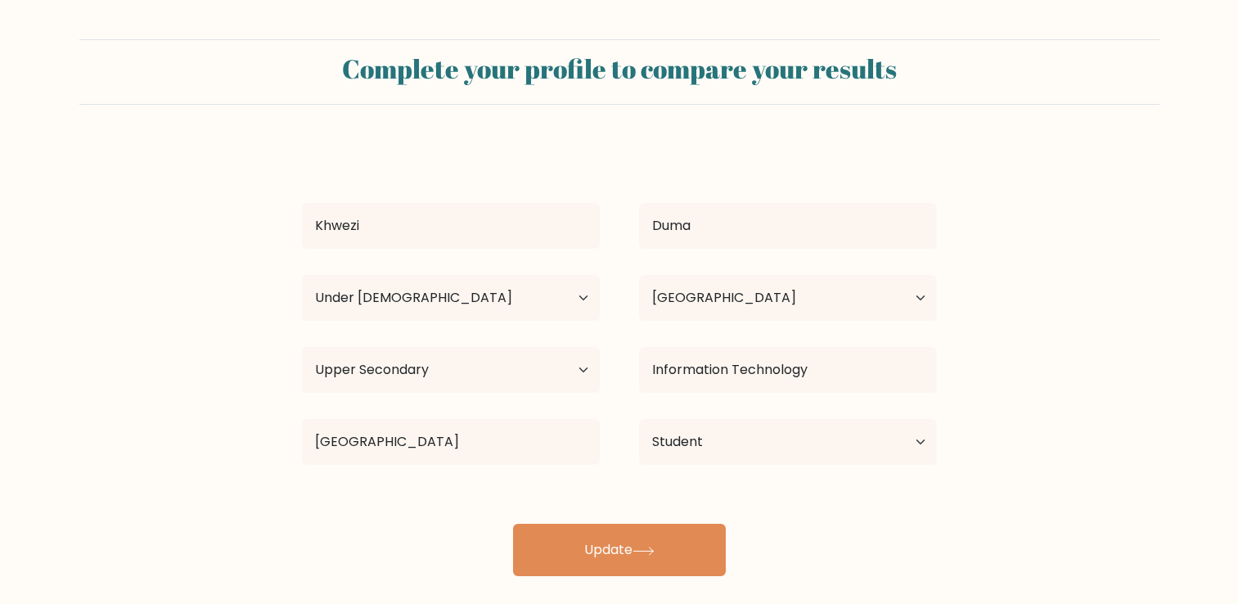
select select "min_18"
select select "ZA"
select select "upper_secondary"
select select "student"
click at [573, 286] on select "Age Under 18 years old 18-24 years old 25-34 years old 35-44 years old 45-54 ye…" at bounding box center [451, 298] width 298 height 46
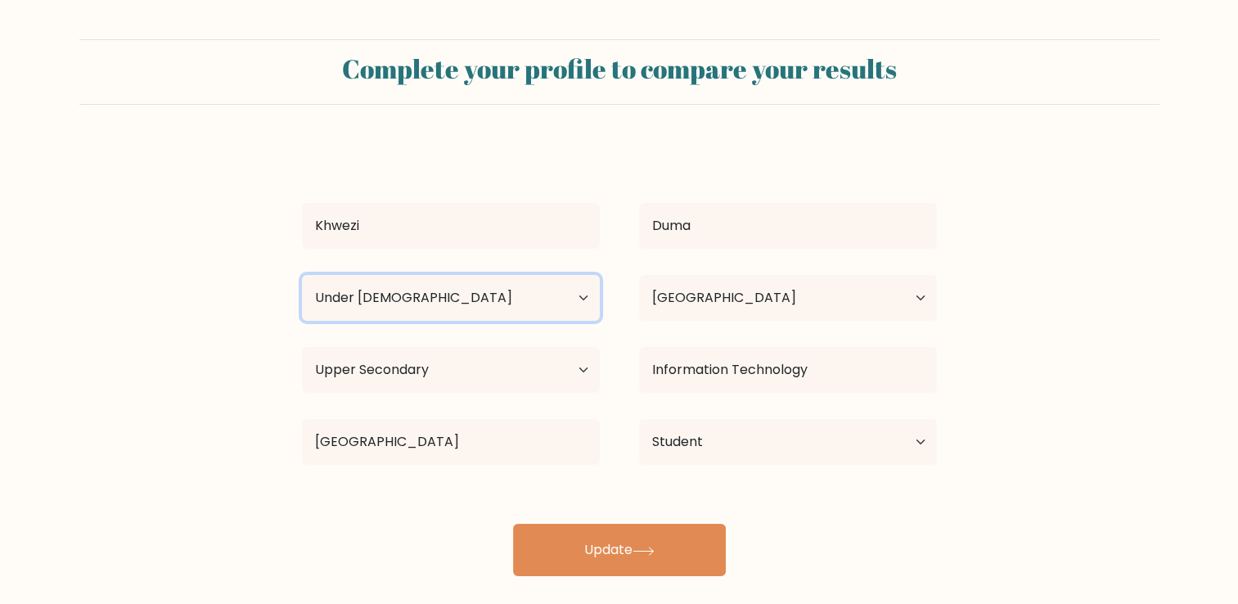
select select "18_24"
click at [302, 275] on select "Age Under 18 years old 18-24 years old 25-34 years old 35-44 years old 45-54 ye…" at bounding box center [451, 298] width 298 height 46
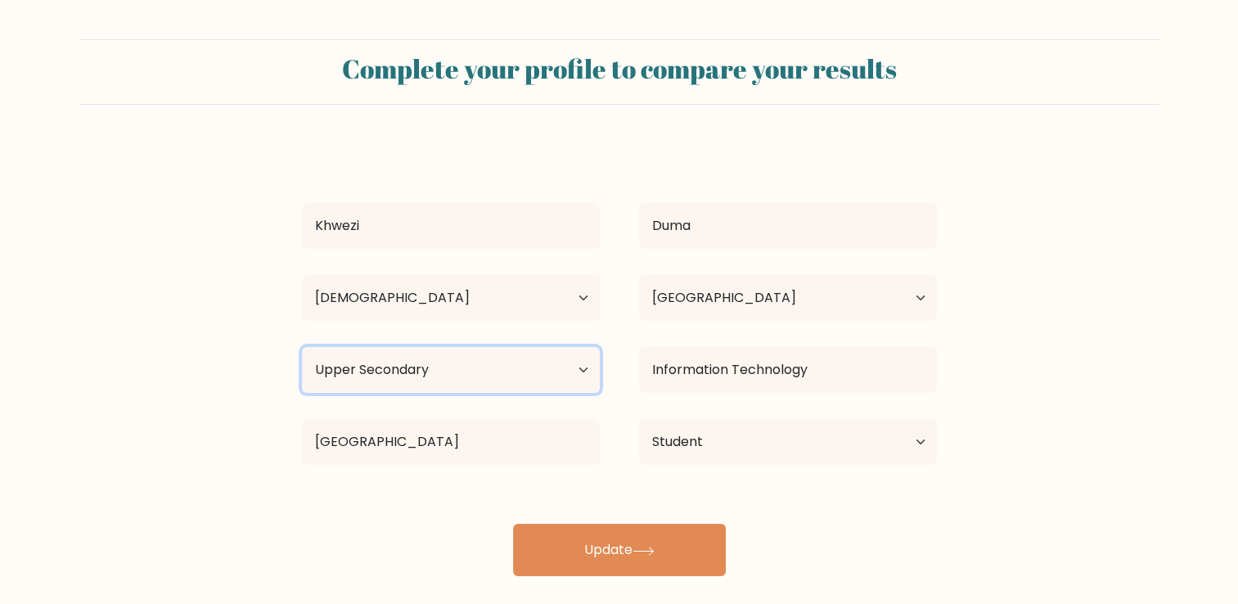
click at [529, 358] on select "Highest education level No schooling Primary Lower Secondary Upper Secondary Oc…" at bounding box center [451, 370] width 298 height 46
select select "bachelors_degree"
click at [302, 347] on select "Highest education level No schooling Primary Lower Secondary Upper Secondary Oc…" at bounding box center [451, 370] width 298 height 46
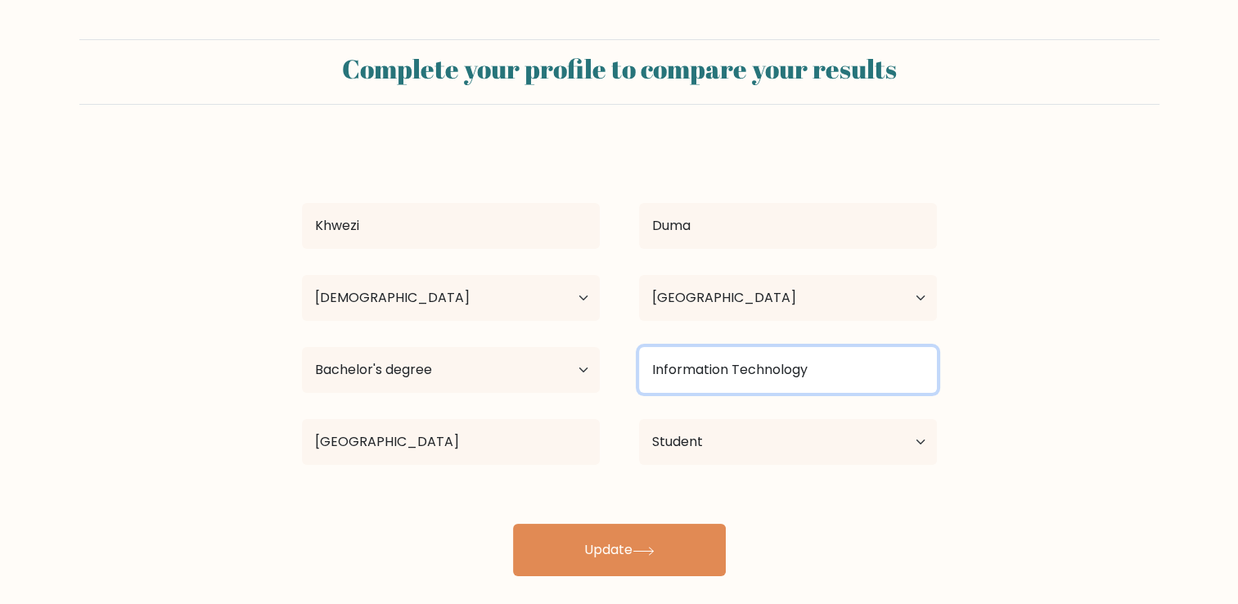
click at [663, 358] on input "Information Technology" at bounding box center [788, 370] width 298 height 46
drag, startPoint x: 798, startPoint y: 368, endPoint x: 594, endPoint y: 368, distance: 203.8
click at [594, 368] on div "Highest education level No schooling Primary Lower Secondary Upper Secondary Oc…" at bounding box center [619, 370] width 674 height 59
type input "y"
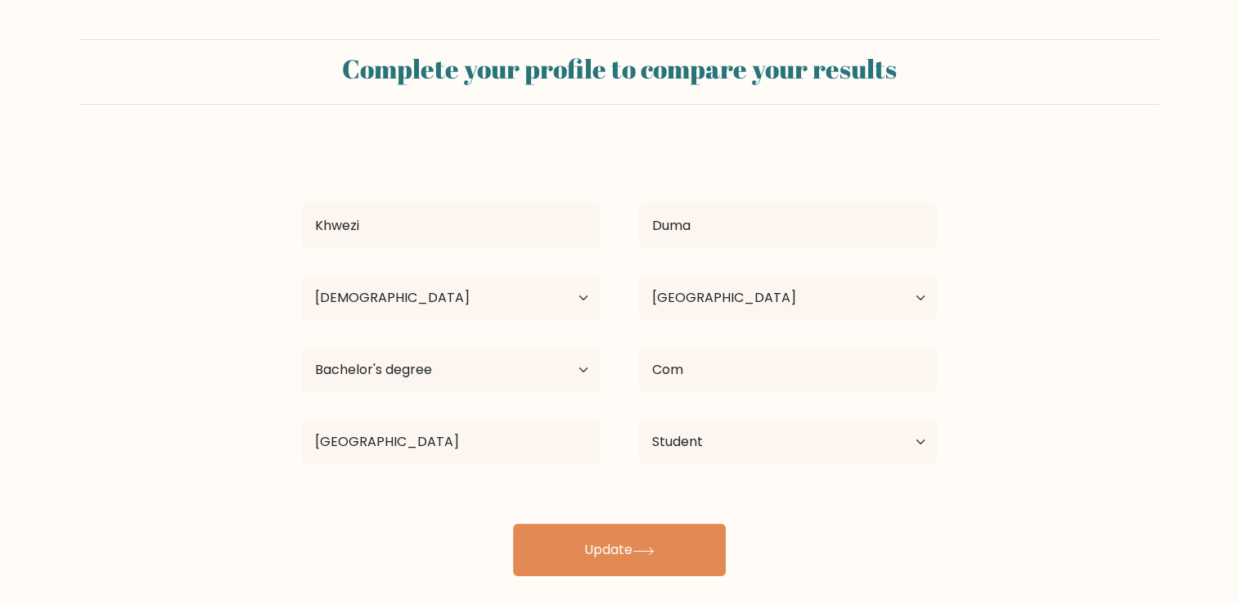
click at [783, 496] on div "Khwezi Duma Age Under 18 years old 18-24 years old 25-34 years old 35-44 years …" at bounding box center [619, 360] width 655 height 432
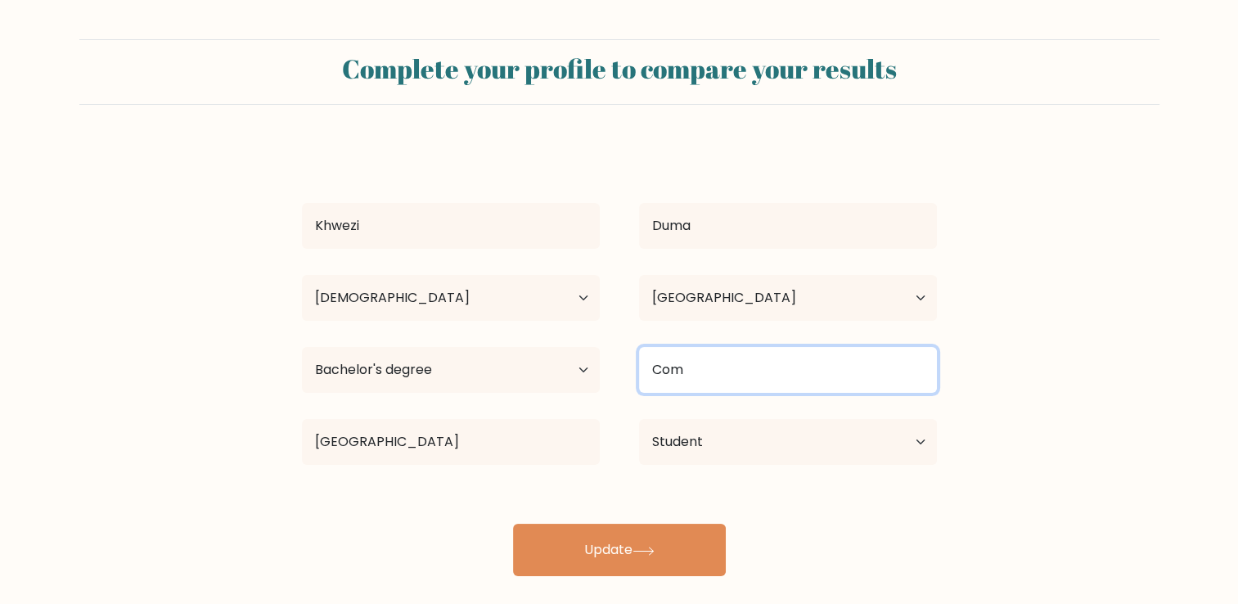
click at [713, 368] on input "Com" at bounding box center [788, 370] width 298 height 46
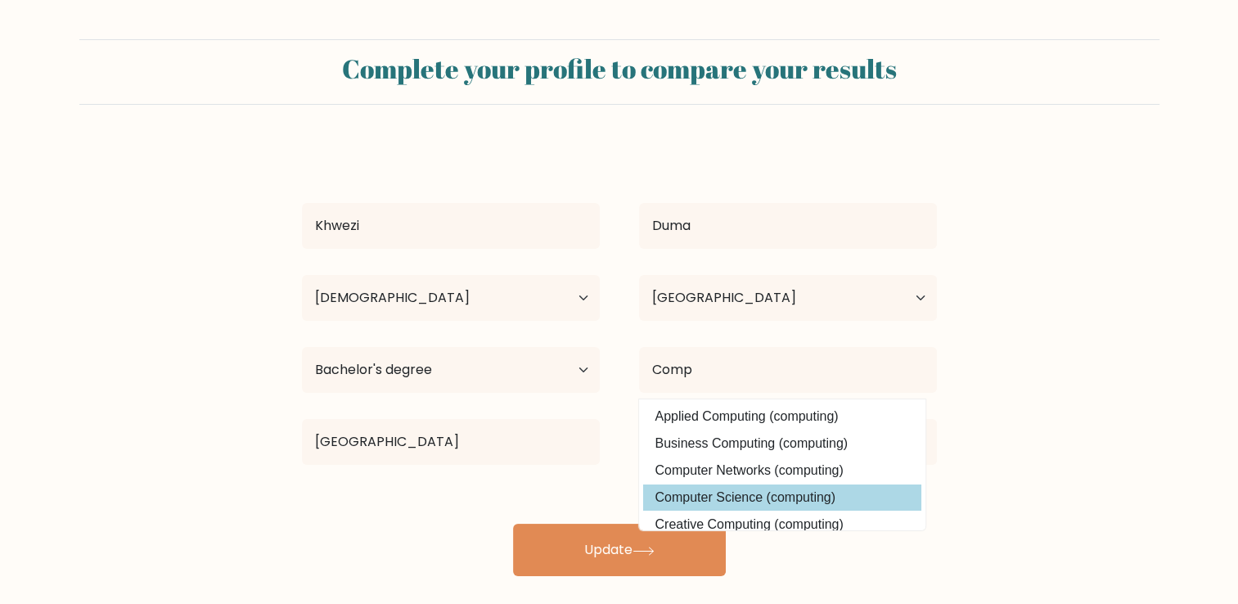
click at [716, 491] on div "Khwezi Duma Age Under 18 years old 18-24 years old 25-34 years old 35-44 years …" at bounding box center [619, 360] width 655 height 432
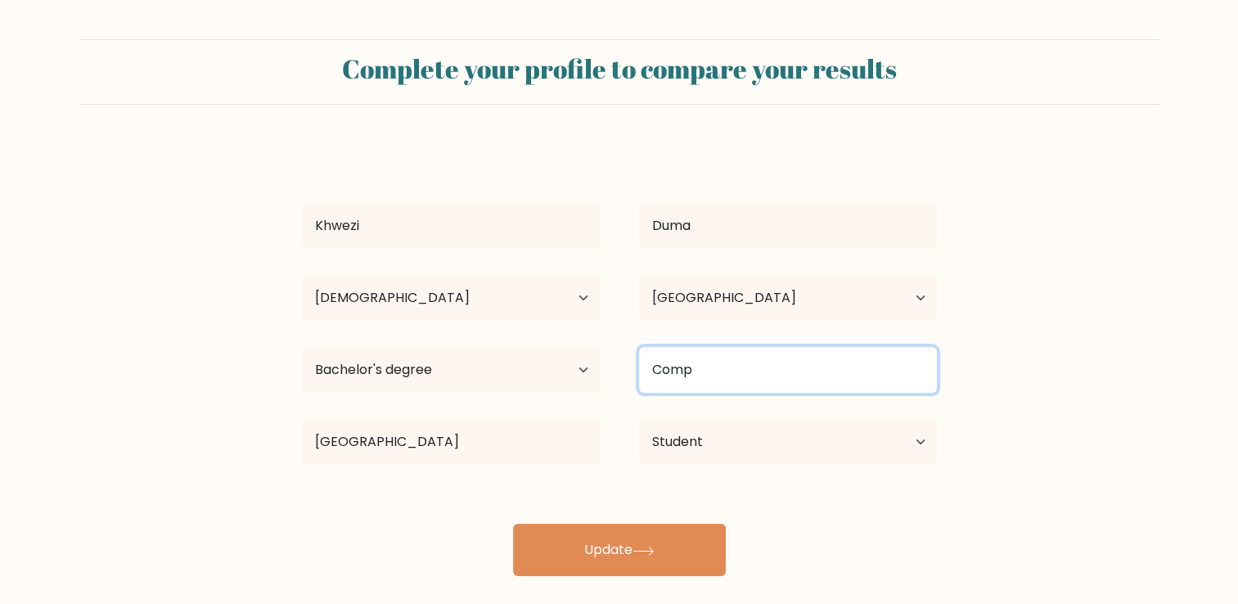
click at [706, 348] on input "Comp" at bounding box center [788, 370] width 298 height 46
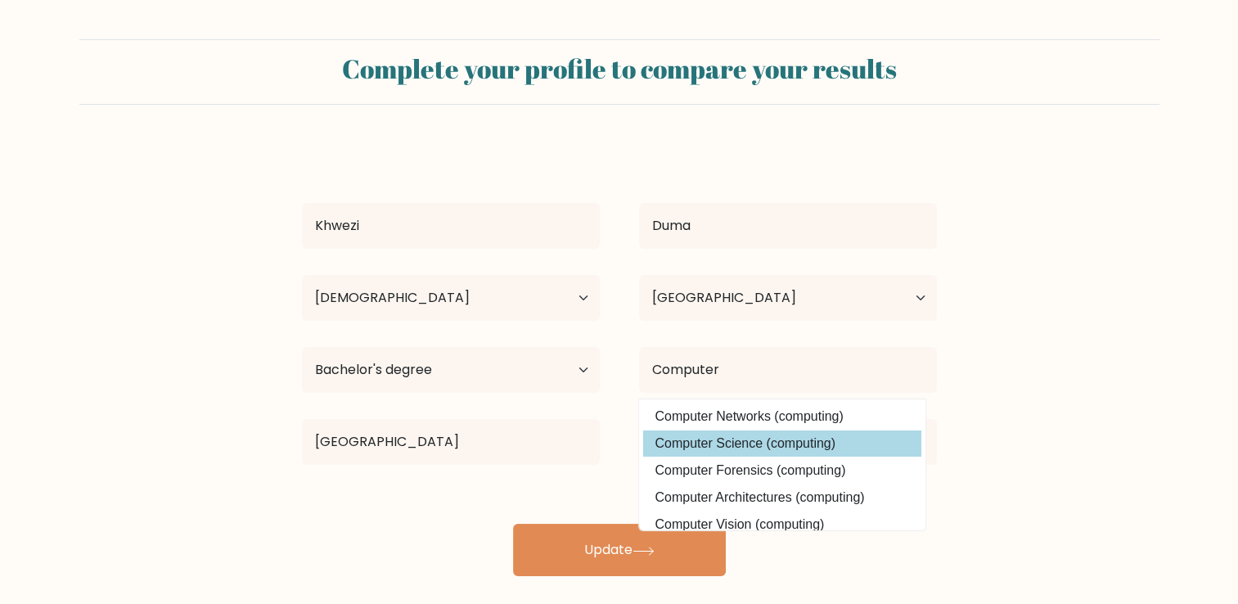
click at [754, 444] on option "Computer Science (computing)" at bounding box center [782, 444] width 278 height 26
type input "Computer Science"
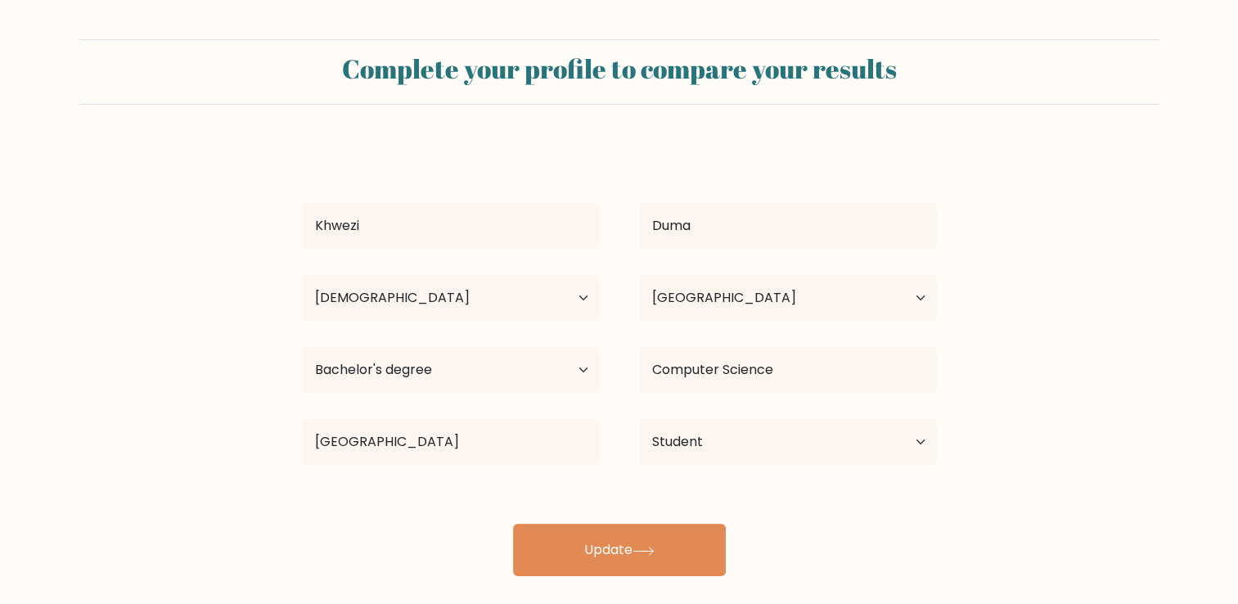
drag, startPoint x: 754, startPoint y: 444, endPoint x: 678, endPoint y: 492, distance: 89.7
click at [678, 492] on div "Khwezi Duma Age Under 18 years old 18-24 years old 25-34 years old 35-44 years …" at bounding box center [619, 360] width 655 height 432
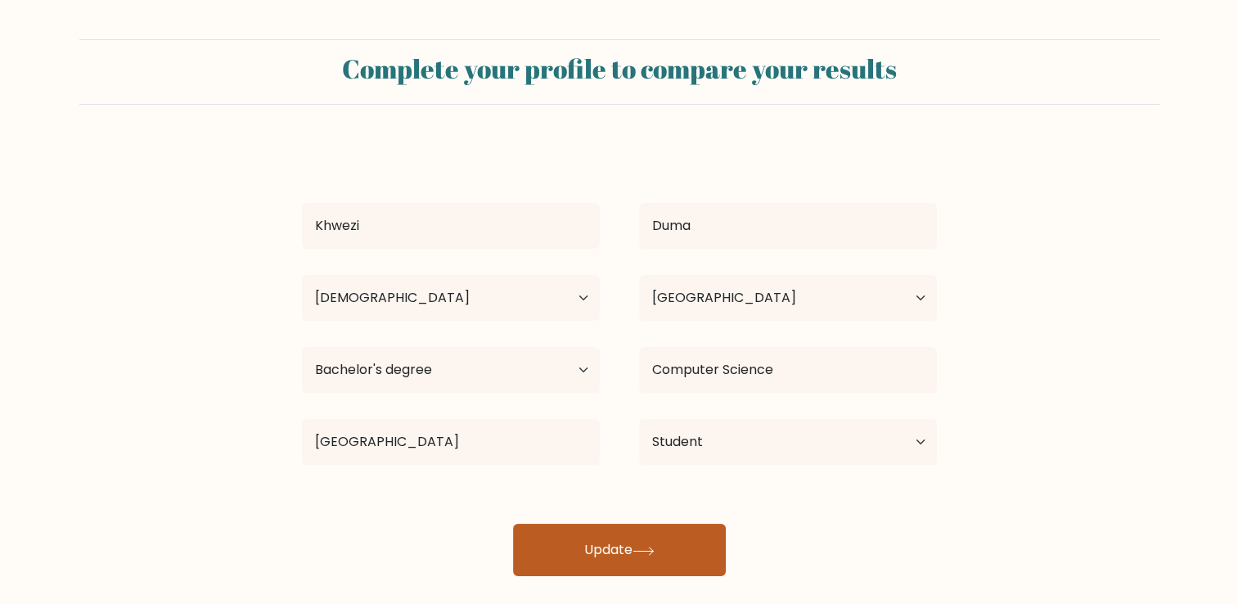
click at [611, 529] on button "Update" at bounding box center [619, 550] width 213 height 52
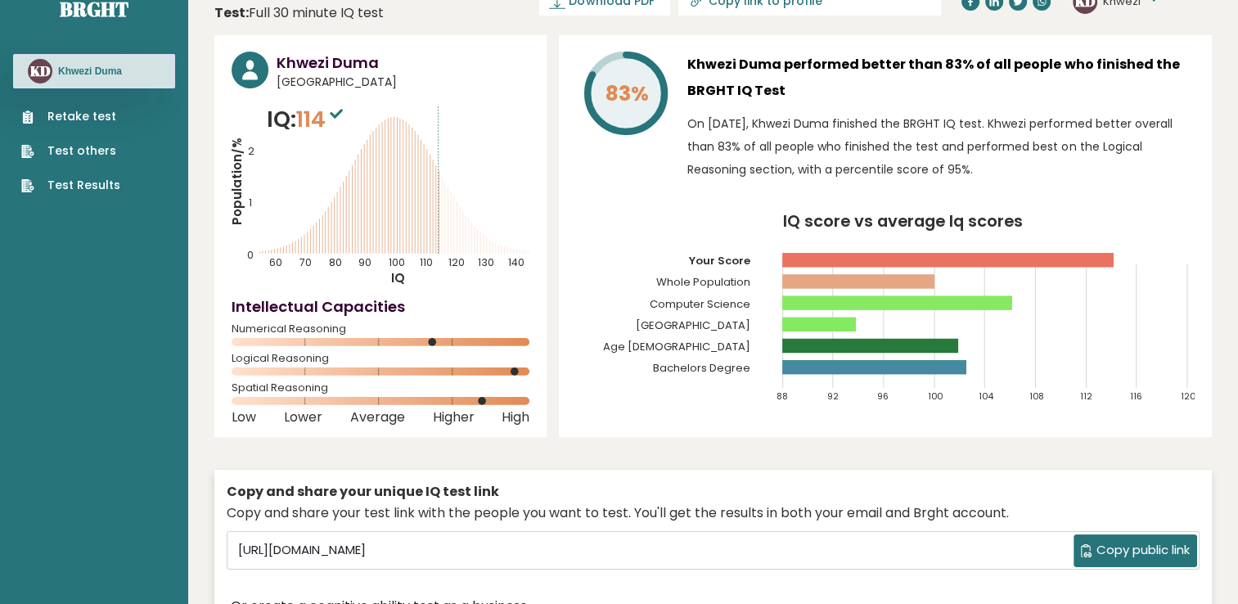
scroll to position [32, 0]
click at [66, 196] on nav "Brght KD Khwezi Duma Retake test Test others Test Results" at bounding box center [94, 83] width 162 height 231
click at [65, 192] on link "Test Results" at bounding box center [70, 186] width 99 height 17
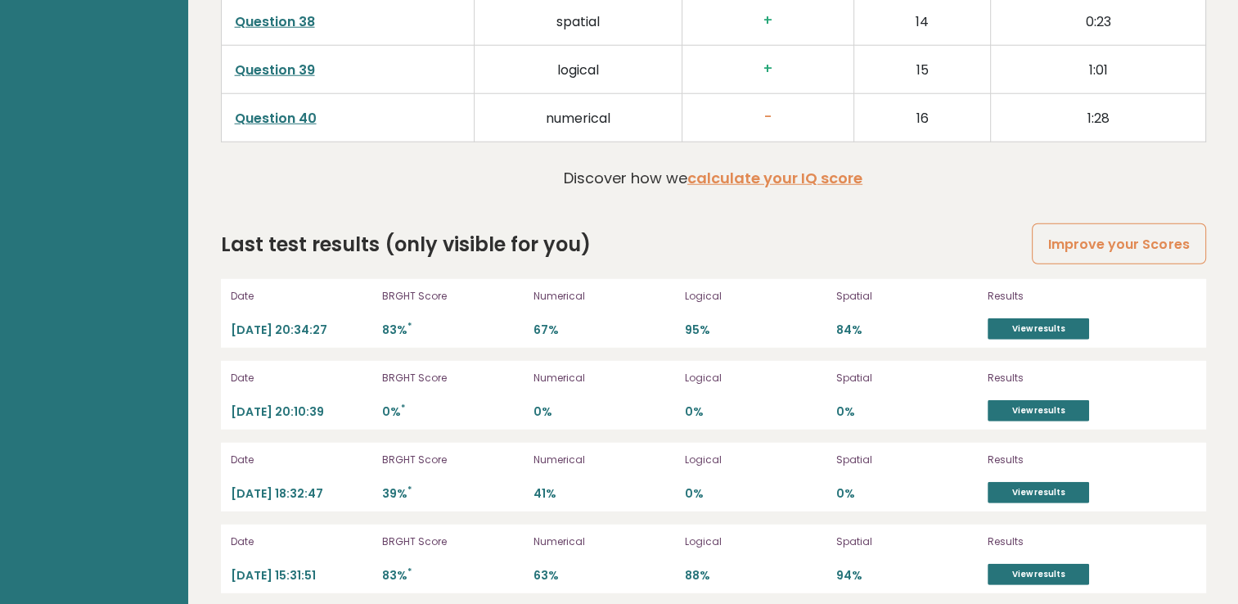
scroll to position [4443, 0]
